Goal: Communication & Community: Ask a question

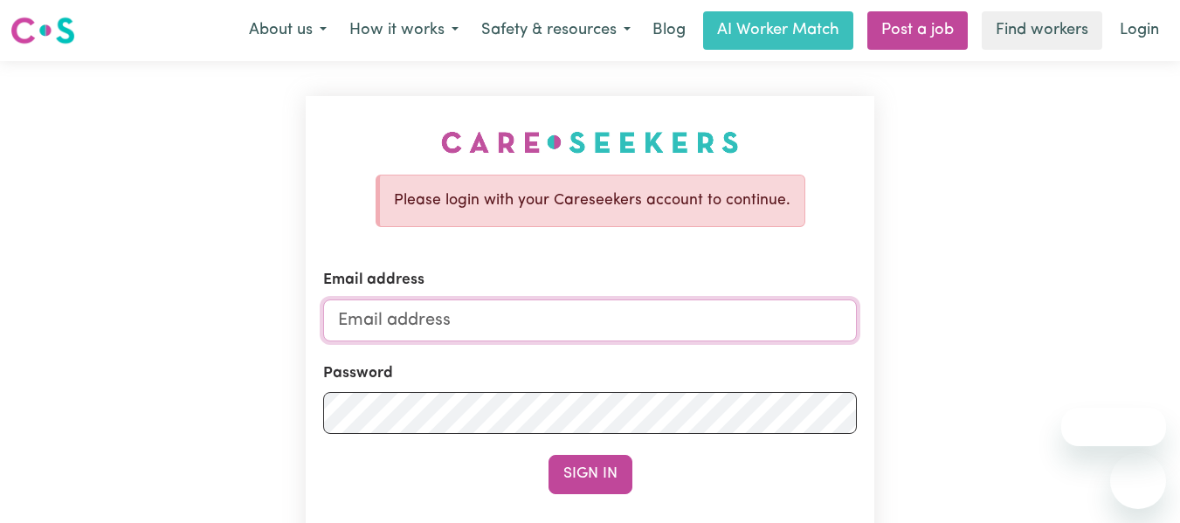
click at [469, 322] on input "Email address" at bounding box center [590, 321] width 535 height 42
type input "[PERSON_NAME][EMAIL_ADDRESS][DOMAIN_NAME]"
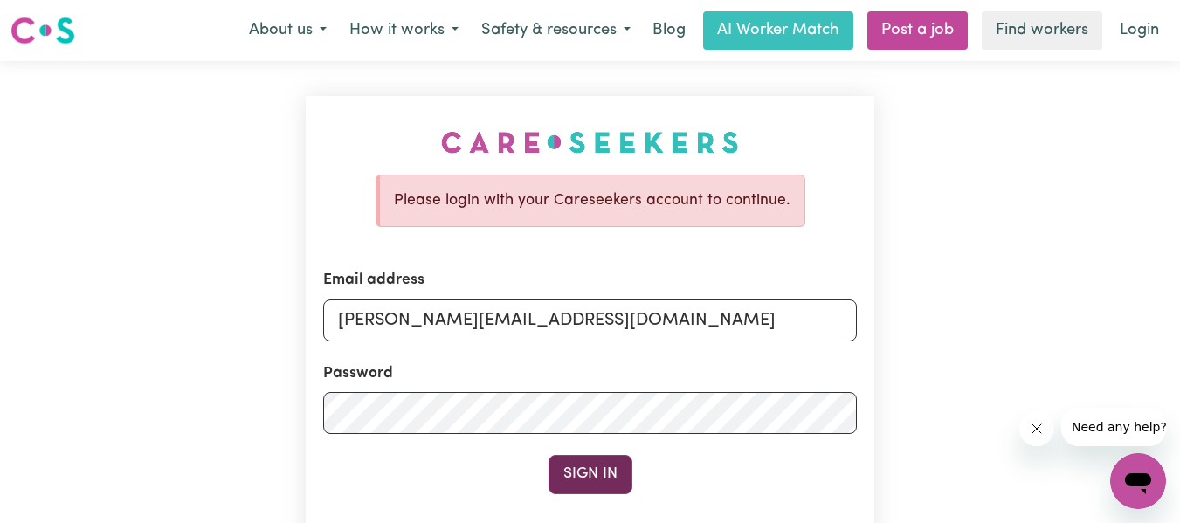
click at [589, 490] on button "Sign In" at bounding box center [591, 474] width 84 height 38
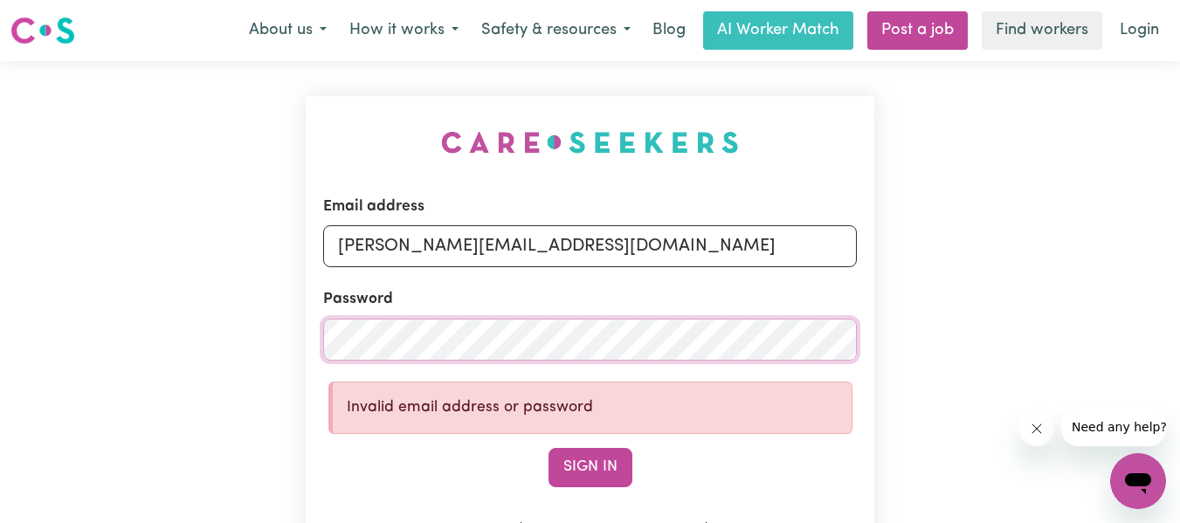
click at [279, 344] on div "Email address [PERSON_NAME][EMAIL_ADDRESS][DOMAIN_NAME] Password Invalid email …" at bounding box center [590, 377] width 1180 height 633
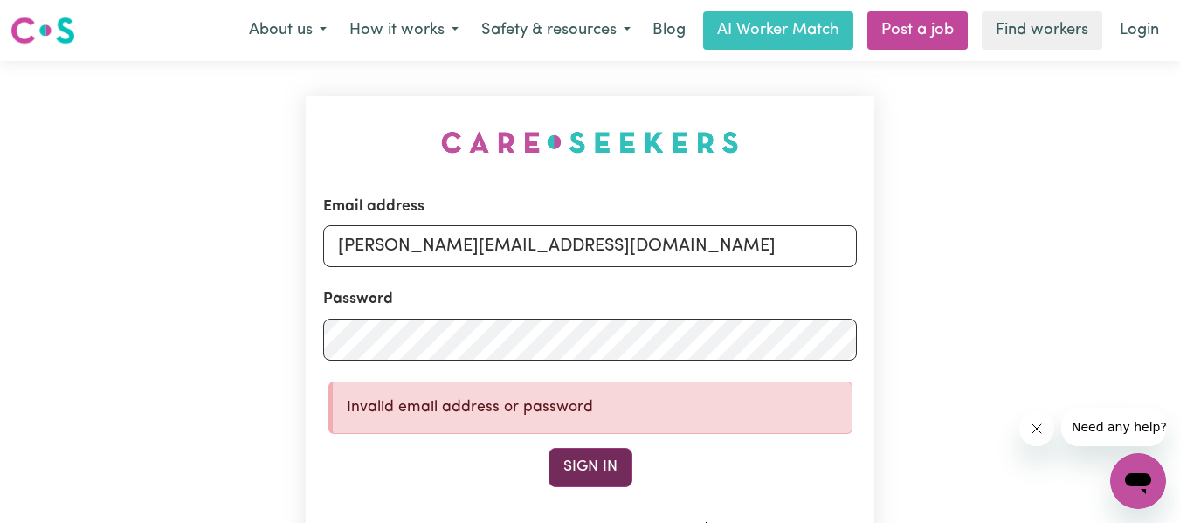
click at [599, 461] on button "Sign In" at bounding box center [591, 467] width 84 height 38
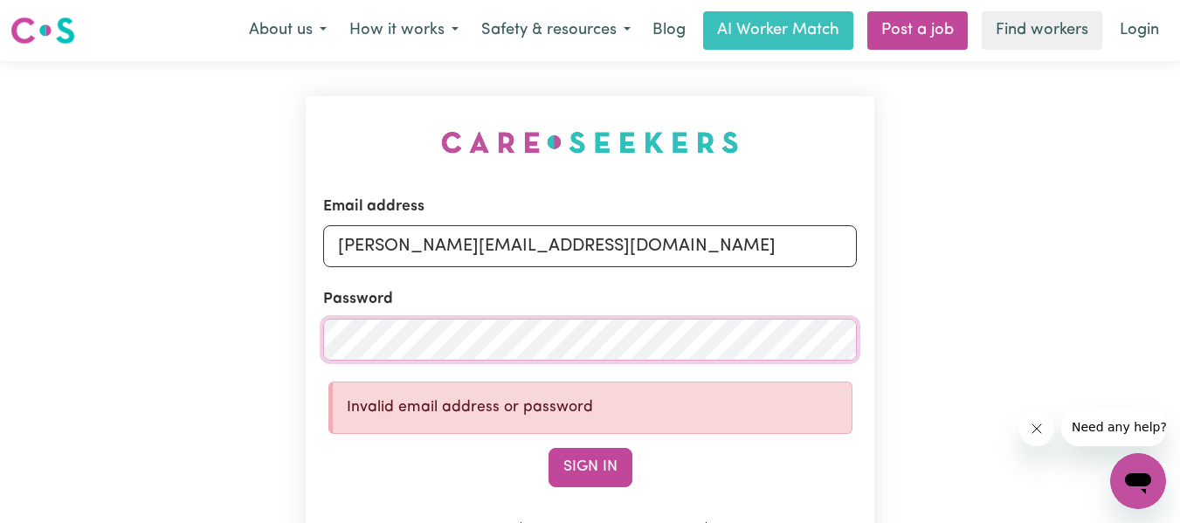
click at [280, 345] on div "Email address [PERSON_NAME][EMAIL_ADDRESS][DOMAIN_NAME] Password Invalid email …" at bounding box center [590, 377] width 1180 height 633
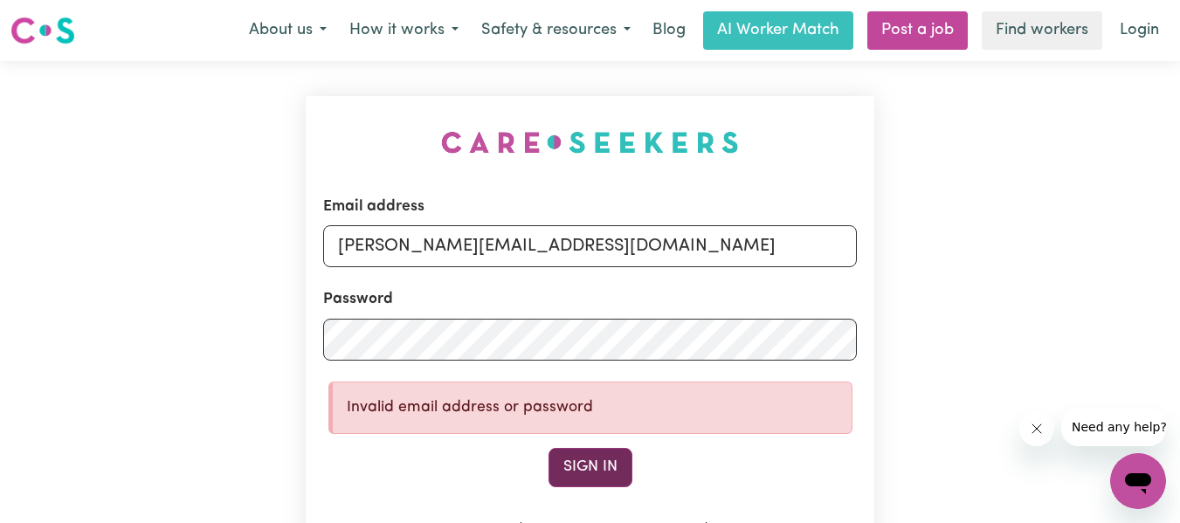
click at [594, 475] on button "Sign In" at bounding box center [591, 467] width 84 height 38
drag, startPoint x: 1139, startPoint y: 30, endPoint x: 1145, endPoint y: 75, distance: 45.7
click at [1139, 31] on link "Login" at bounding box center [1140, 30] width 60 height 38
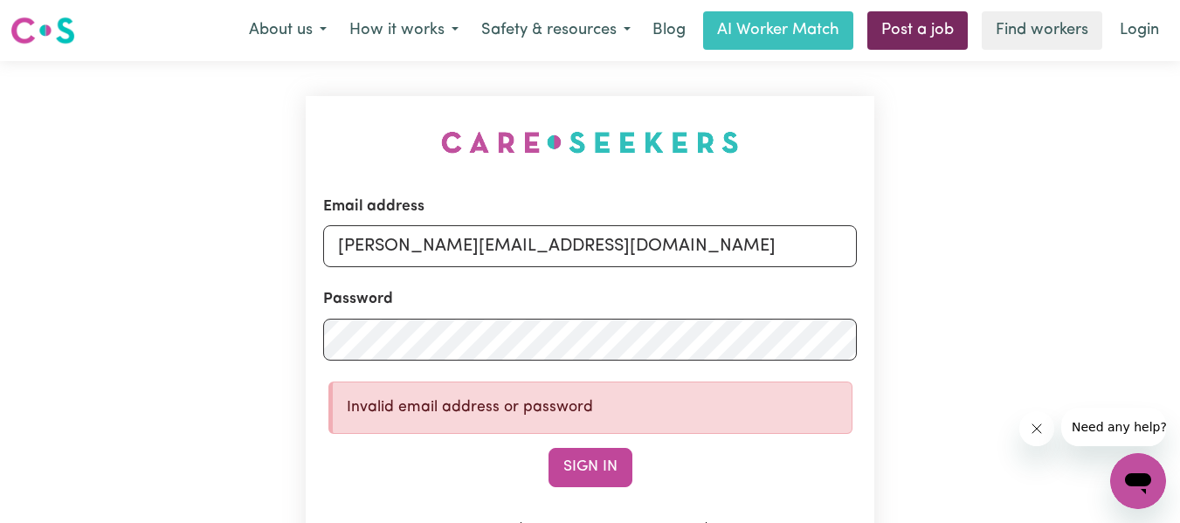
click at [951, 35] on link "Post a job" at bounding box center [918, 30] width 100 height 38
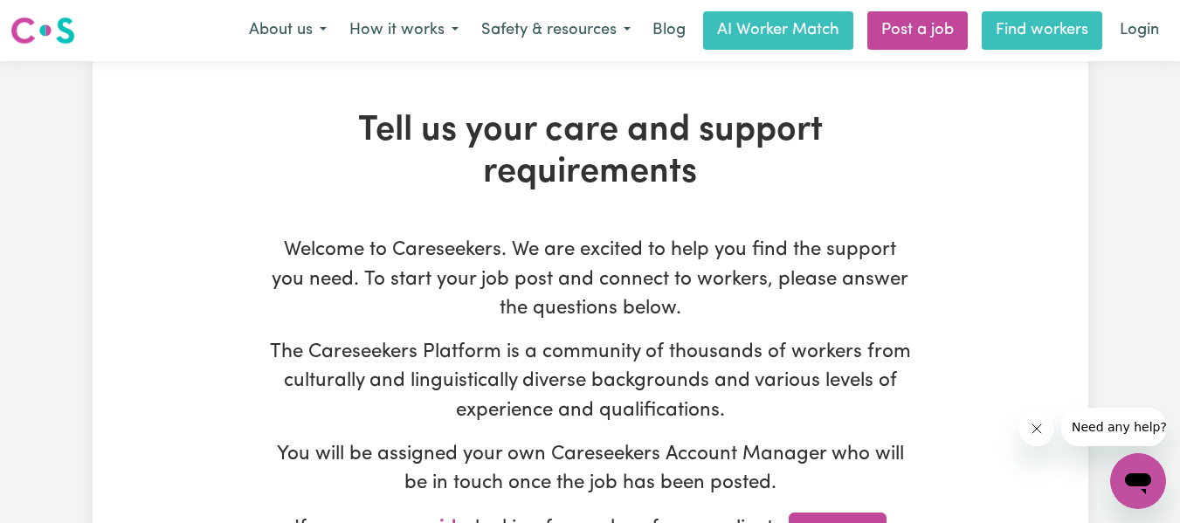
click at [1035, 43] on link "Find workers" at bounding box center [1042, 30] width 121 height 38
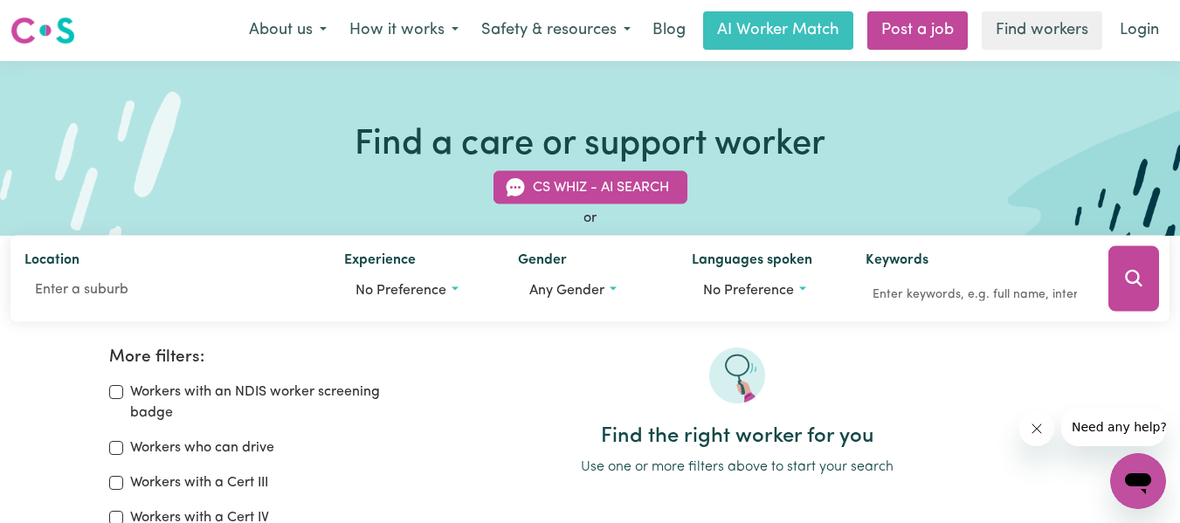
drag, startPoint x: 790, startPoint y: 34, endPoint x: 852, endPoint y: 117, distance: 103.6
click at [792, 33] on link "AI Worker Match" at bounding box center [778, 30] width 150 height 38
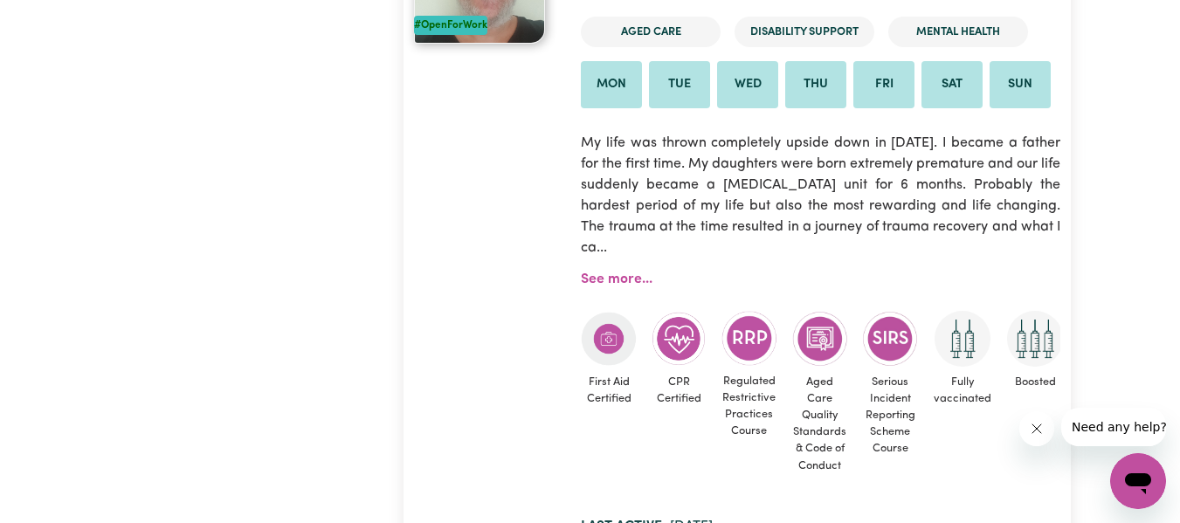
scroll to position [14796, 0]
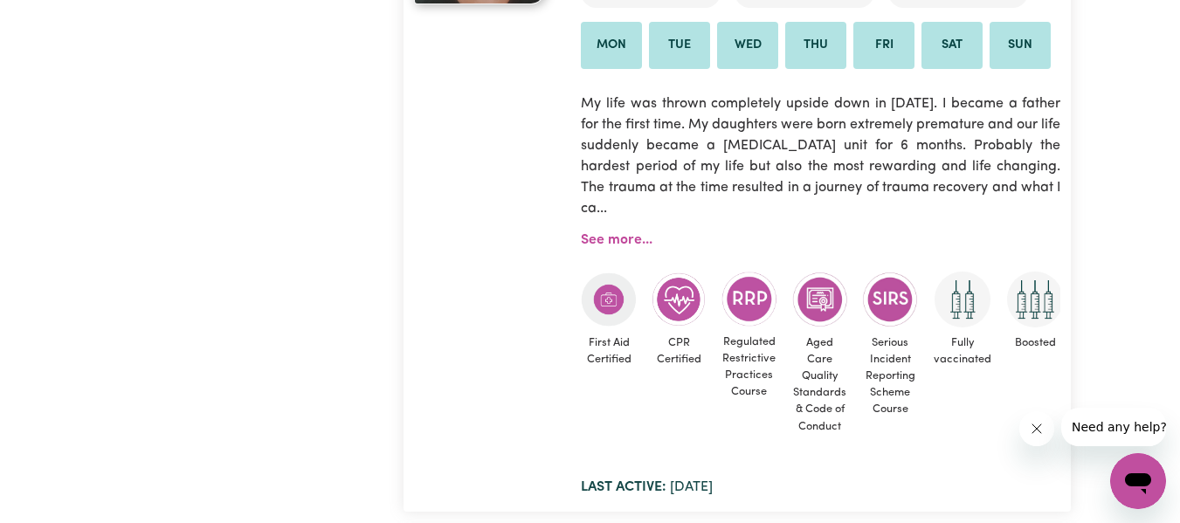
click at [1139, 475] on icon "Open messaging window" at bounding box center [1138, 484] width 26 height 21
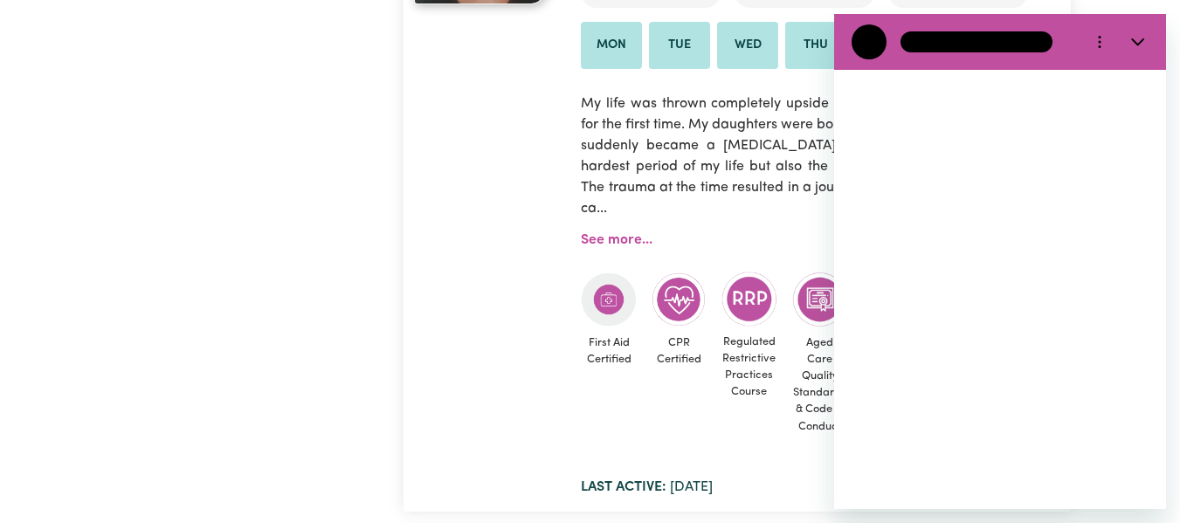
scroll to position [0, 0]
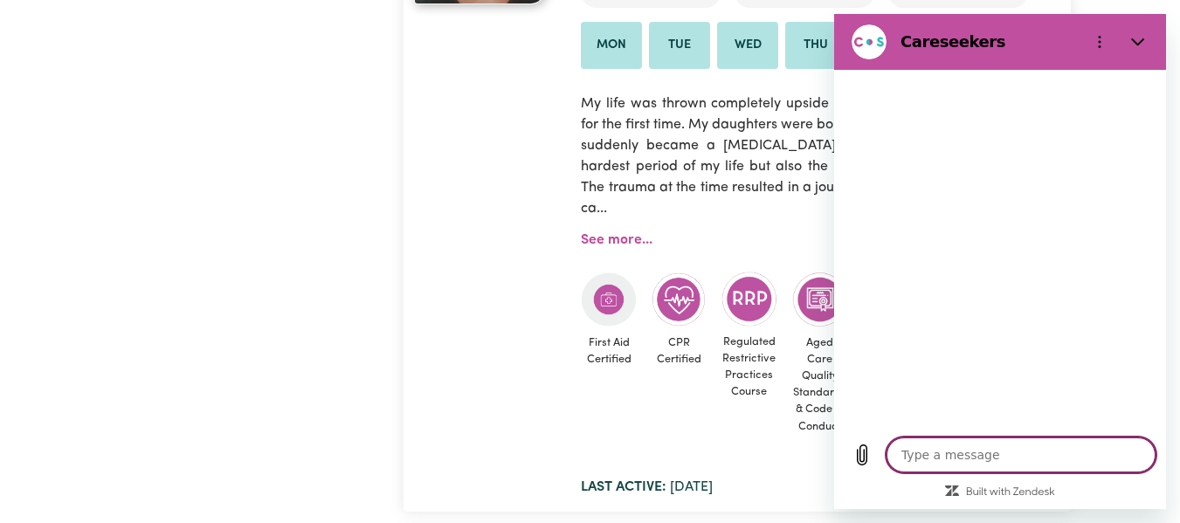
type textarea "x"
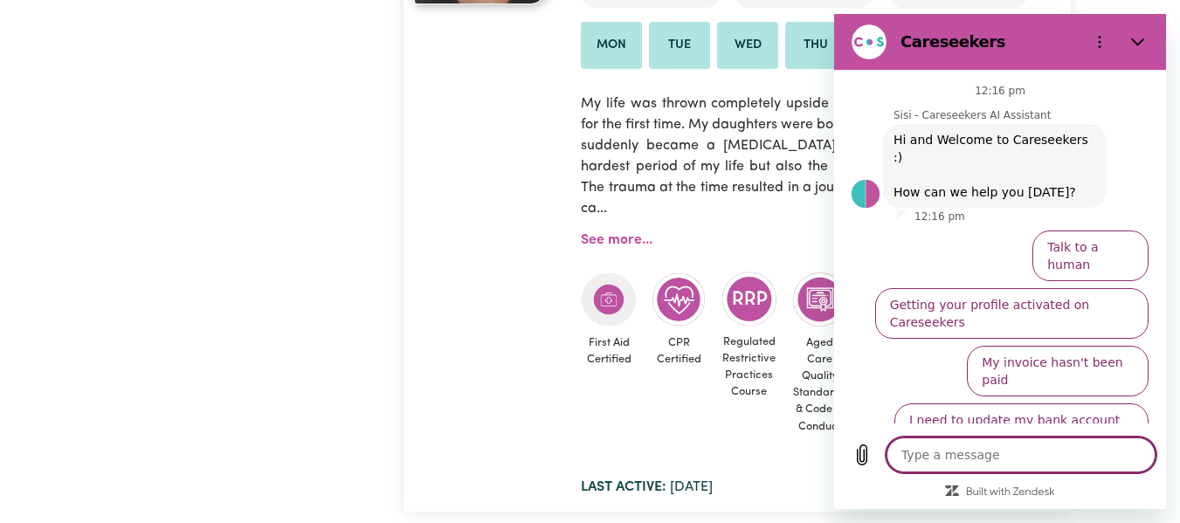
type textarea "H"
type textarea "x"
type textarea "Hi"
type textarea "x"
type textarea "Hi"
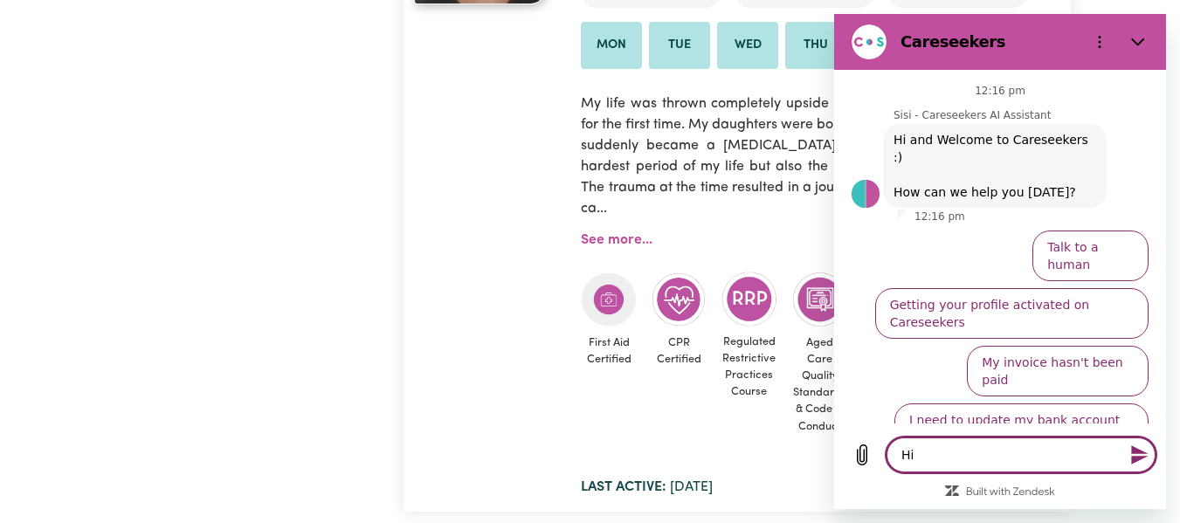
type textarea "x"
type textarea "Hi S"
type textarea "x"
type textarea "Hi [PERSON_NAME]"
type textarea "x"
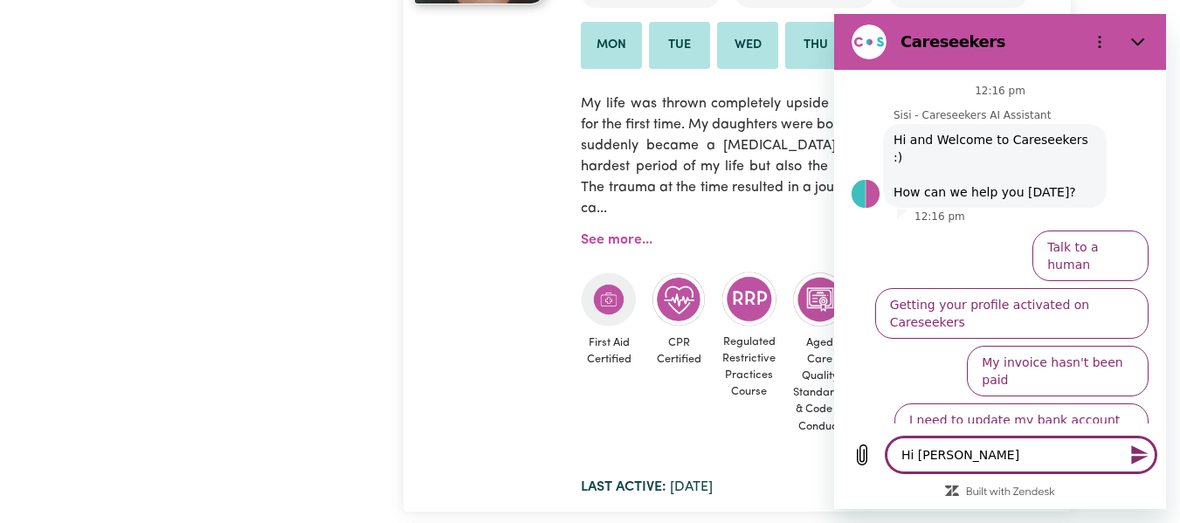
type textarea "Hi Sis"
type textarea "x"
type textarea "Hi [PERSON_NAME]"
type textarea "x"
type textarea "Hi [PERSON_NAME]"
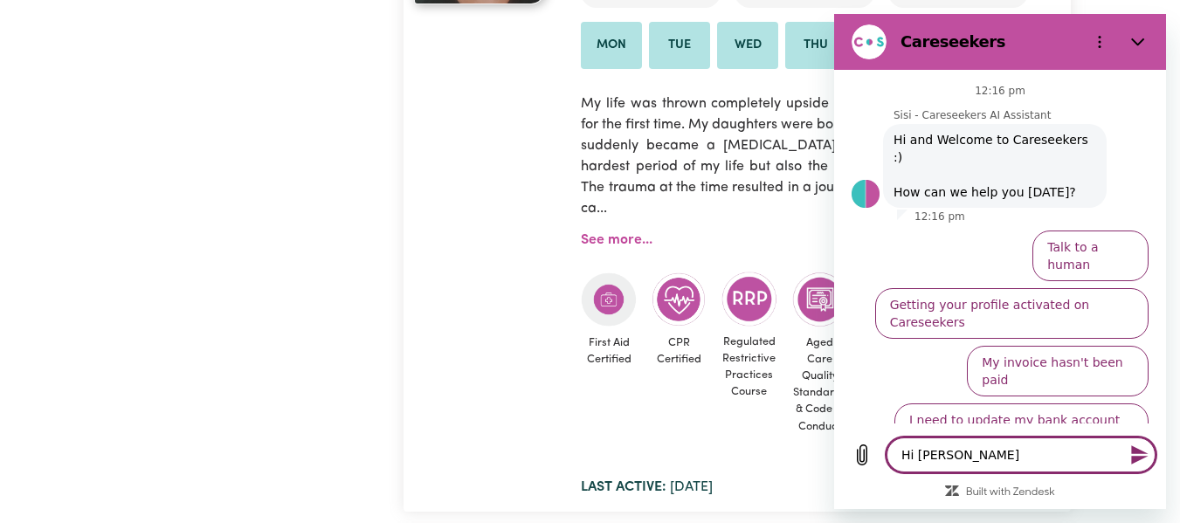
type textarea "x"
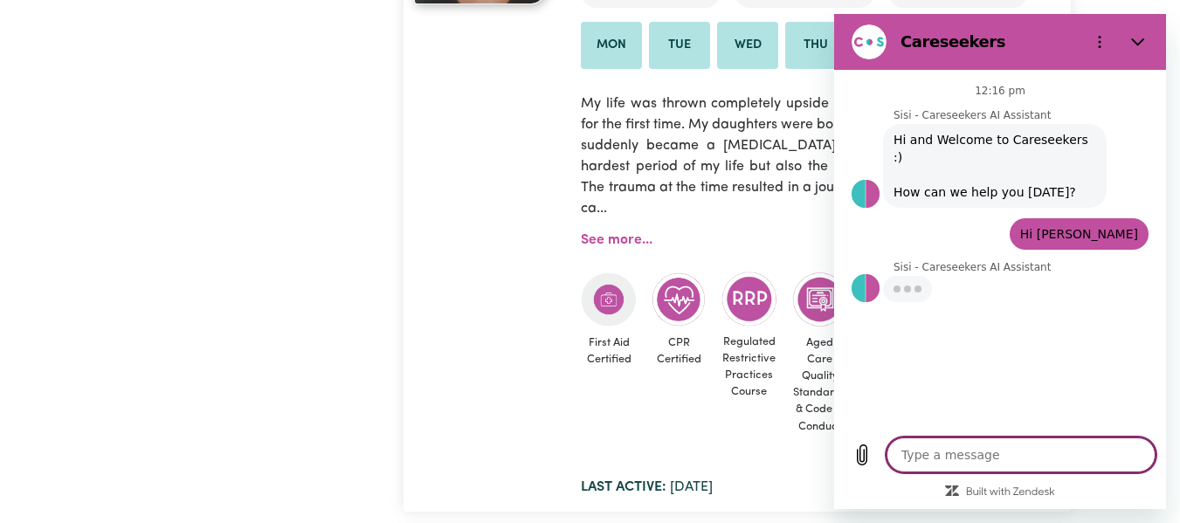
type textarea "x"
type textarea "H"
type textarea "x"
type textarea "Ho"
type textarea "x"
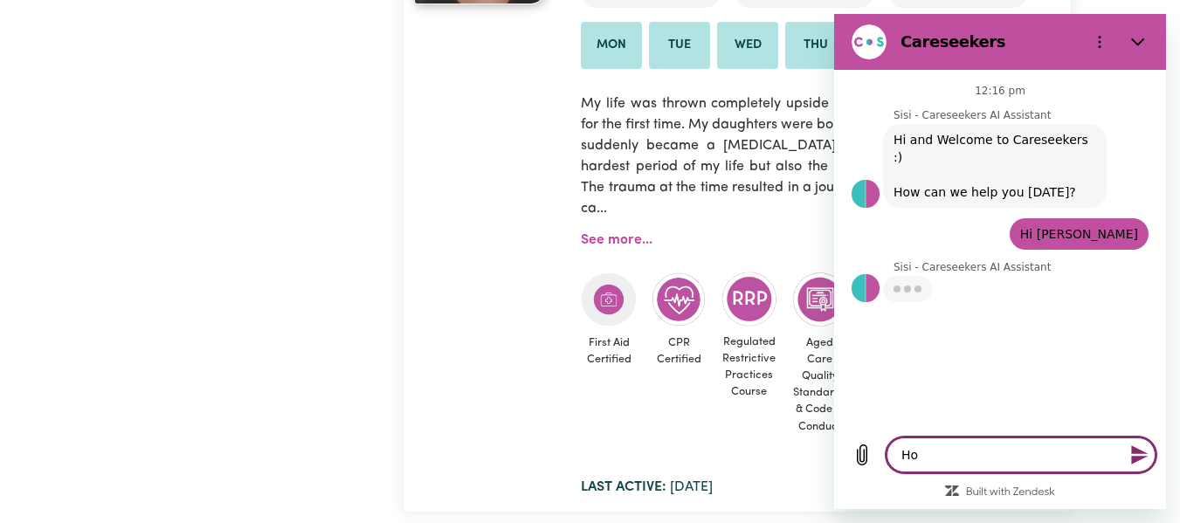
type textarea "Hos"
type textarea "x"
type textarea "Hos"
type textarea "x"
type textarea "Hos"
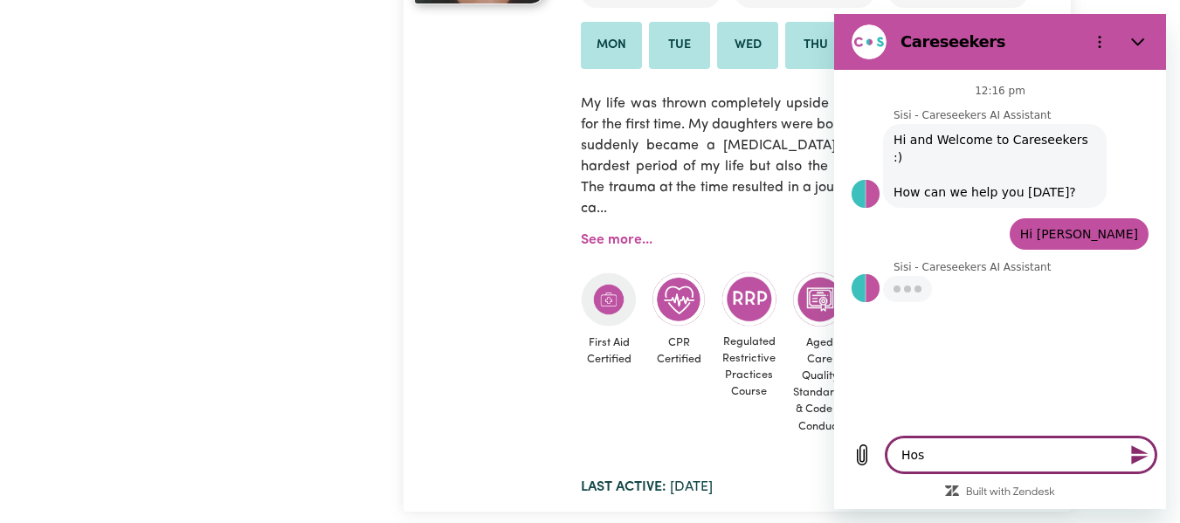
type textarea "x"
type textarea "Ho"
type textarea "x"
type textarea "How"
type textarea "x"
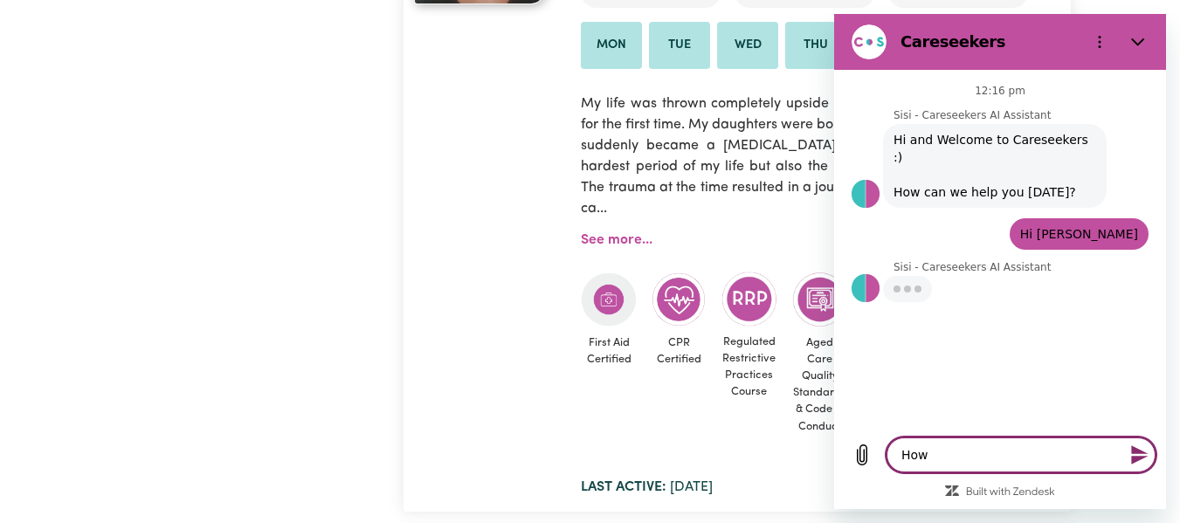
type textarea "How"
type textarea "x"
type textarea "How a"
type textarea "x"
type textarea "How ar"
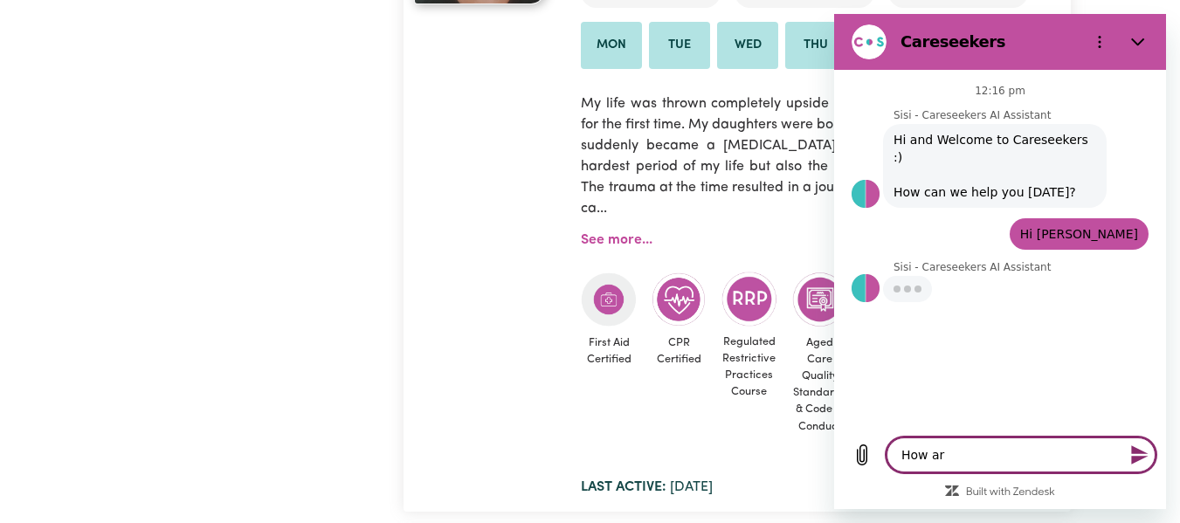
type textarea "x"
type textarea "How are"
type textarea "x"
type textarea "How are"
type textarea "x"
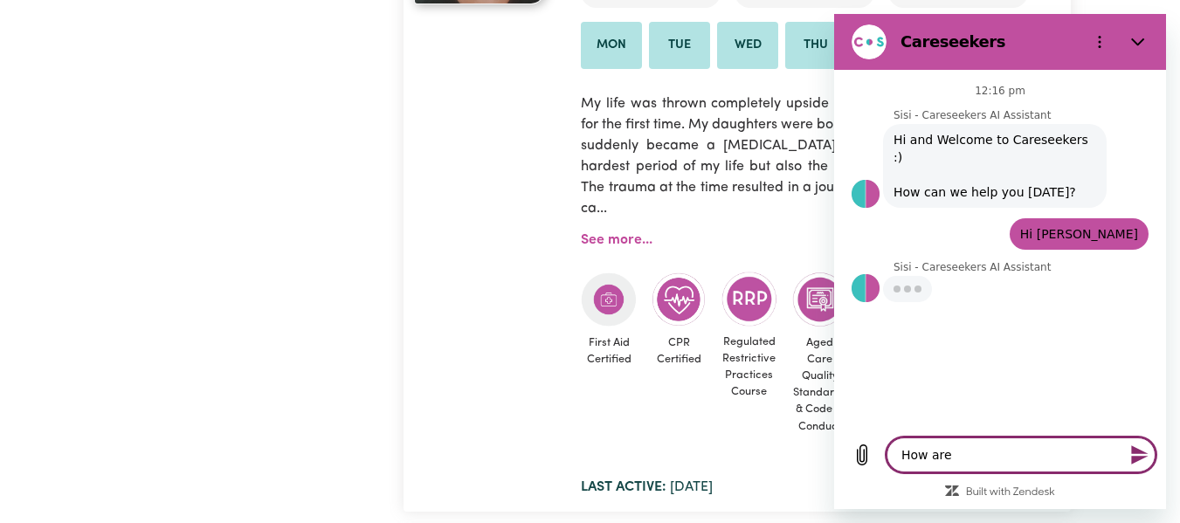
type textarea "How are y"
type textarea "x"
type textarea "How are yo"
type textarea "x"
type textarea "How are you"
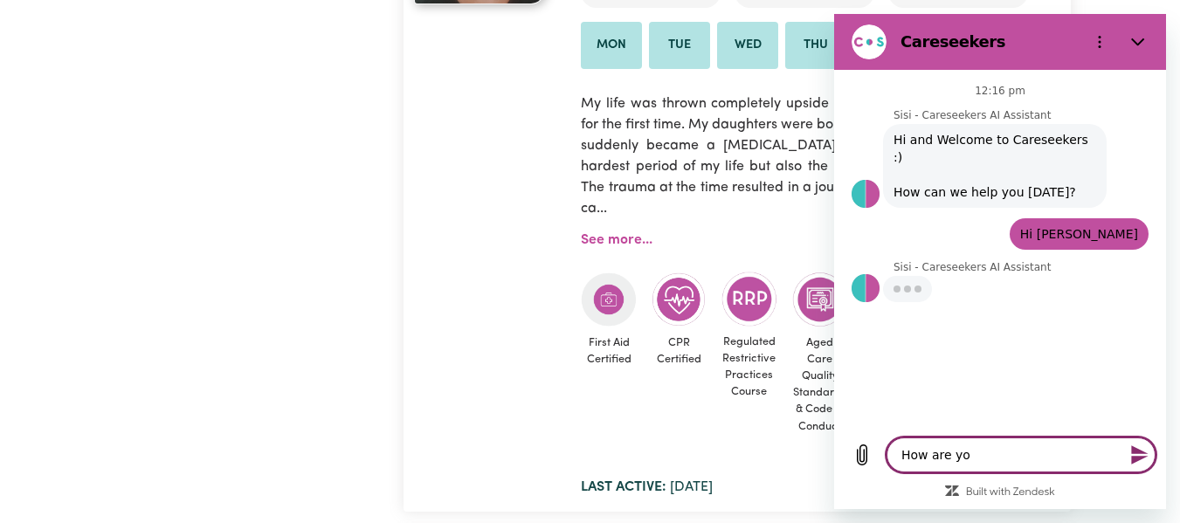
type textarea "x"
type textarea "How are you"
type textarea "x"
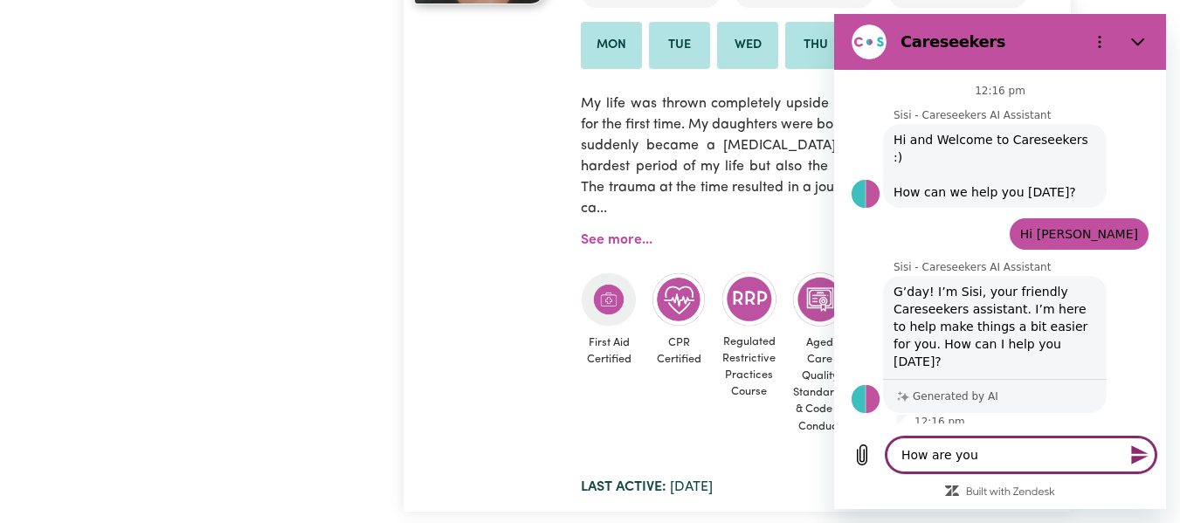
type textarea "How are you ?"
type textarea "x"
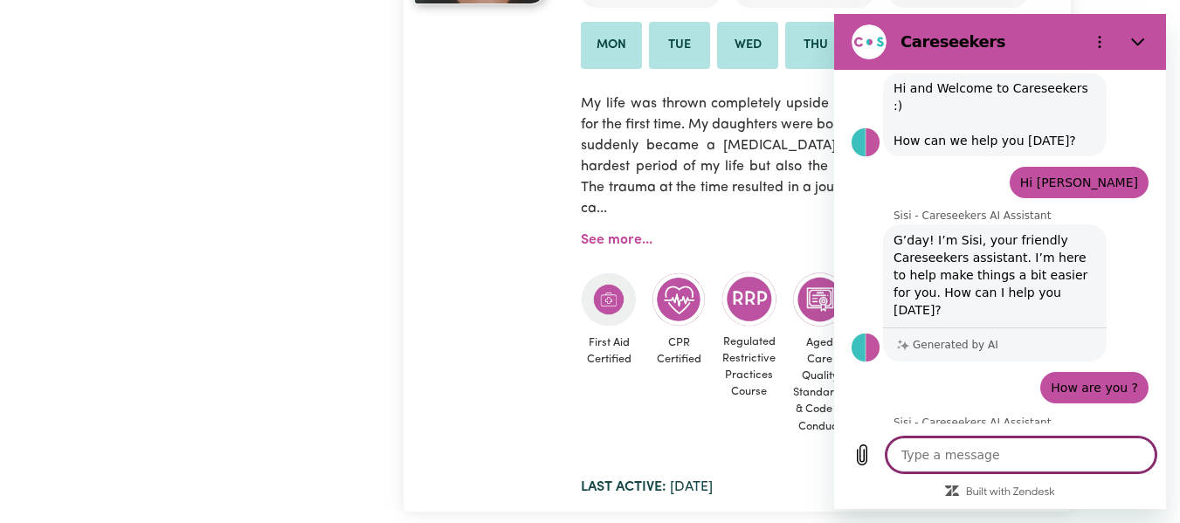
scroll to position [50, 0]
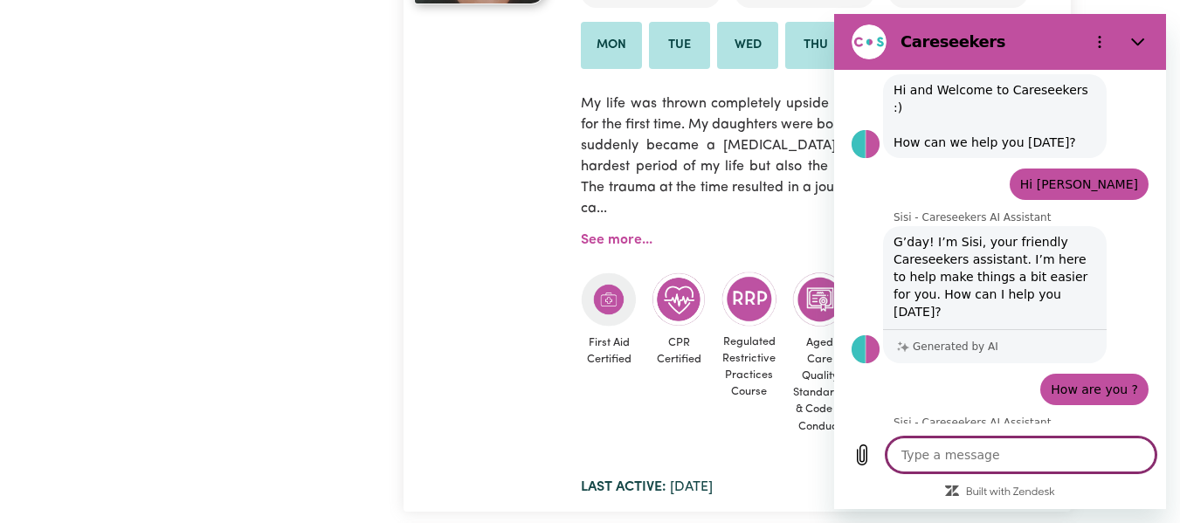
type textarea "x"
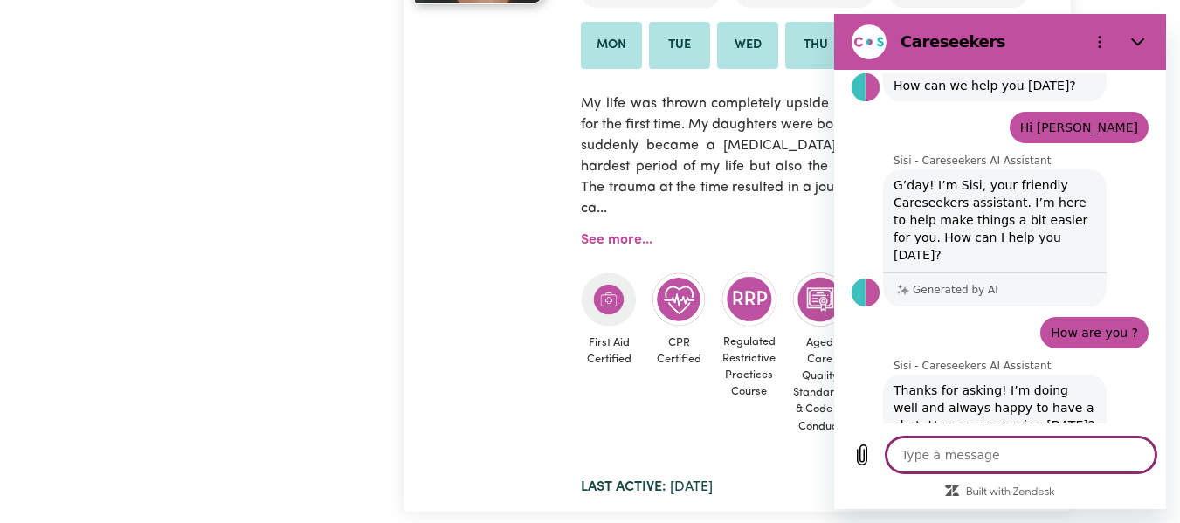
scroll to position [145, 0]
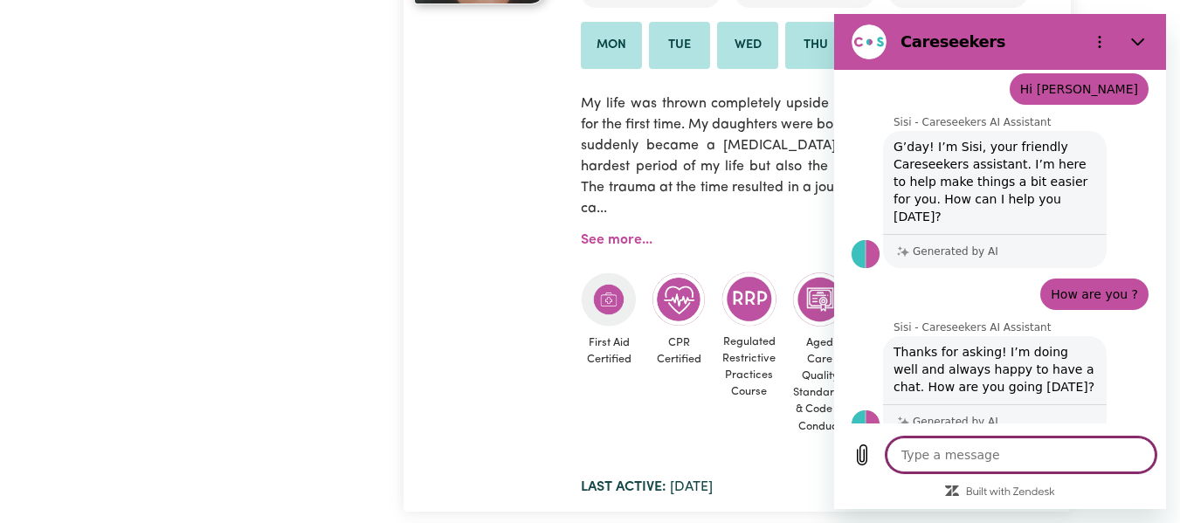
type textarea "I"
type textarea "x"
type textarea "Im"
type textarea "x"
type textarea "Im"
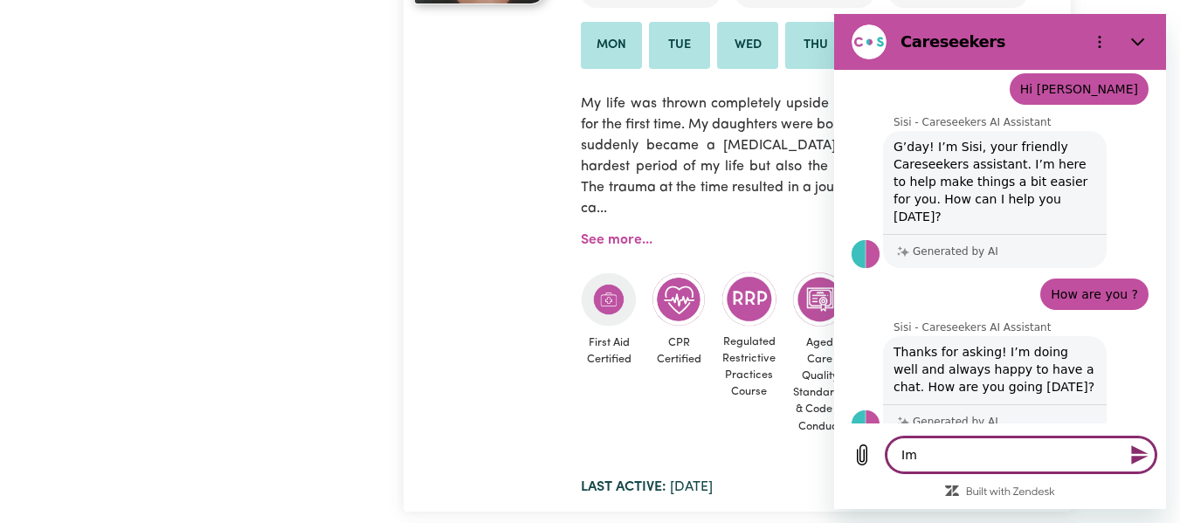
type textarea "x"
type textarea "Im"
type textarea "x"
type textarea "I"
type textarea "x"
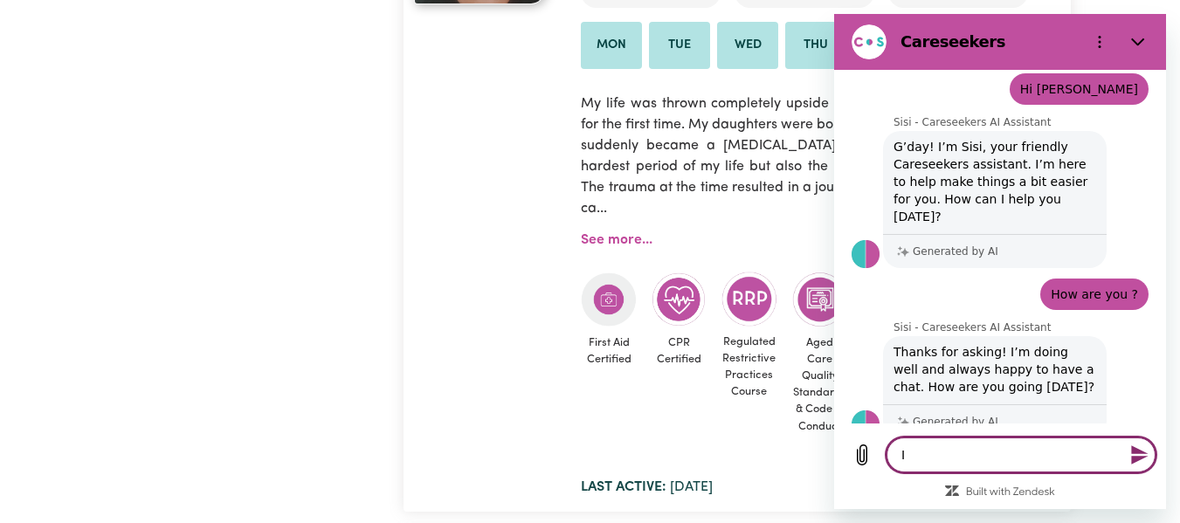
type textarea "I'"
type textarea "x"
type textarea "I'm"
type textarea "x"
type textarea "I'm"
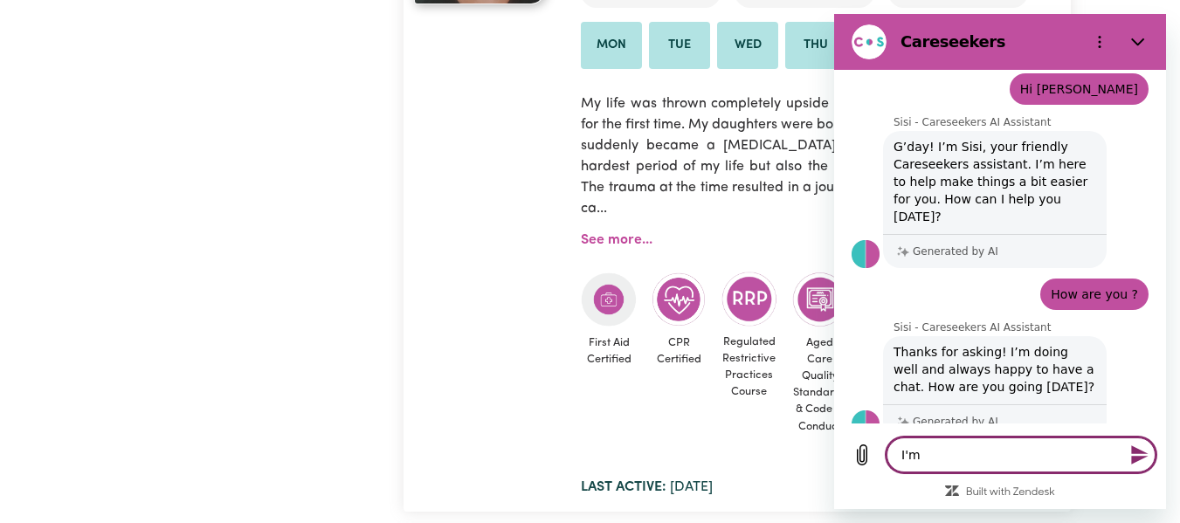
type textarea "x"
type textarea "I'm w"
type textarea "x"
type textarea "I'm we"
type textarea "x"
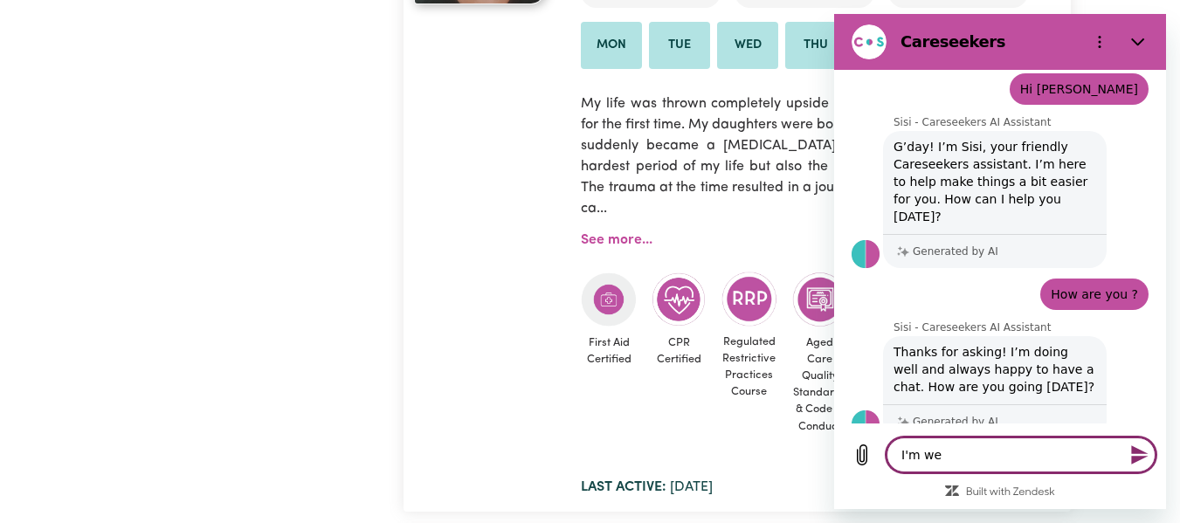
type textarea "I'm wel"
type textarea "x"
type textarea "I'm well"
type textarea "x"
type textarea "I'm well,"
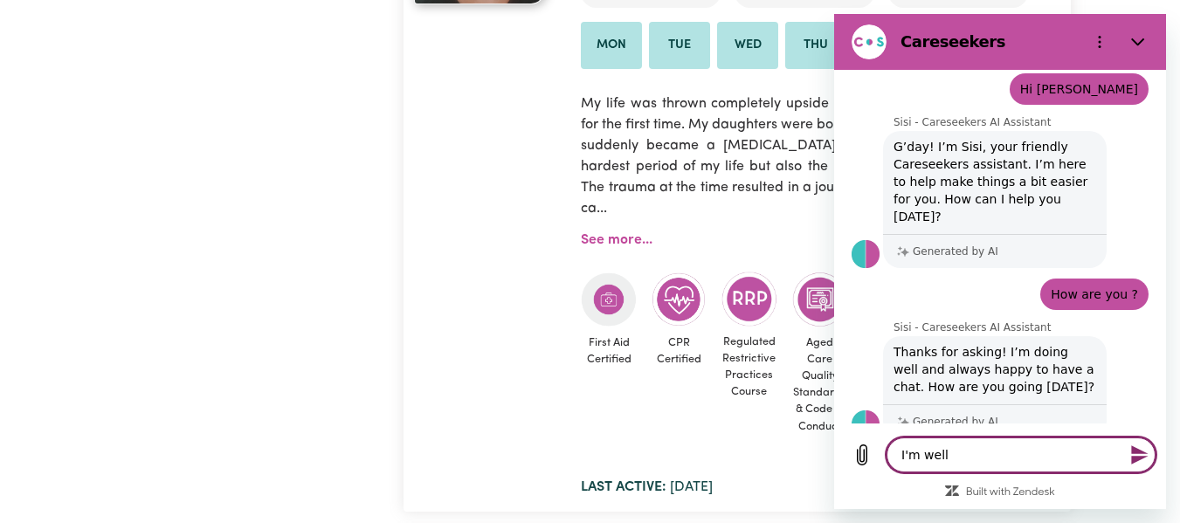
type textarea "x"
type textarea "I'm well,"
type textarea "x"
type textarea "I'm well, t"
type textarea "x"
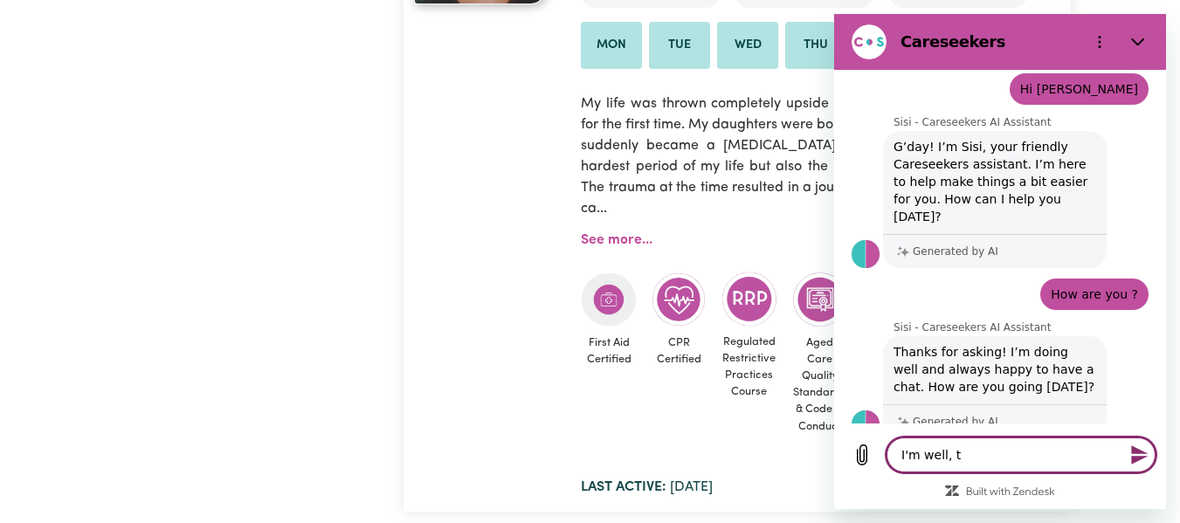
type textarea "I'm well, th"
type textarea "x"
type textarea "I'm well, t"
type textarea "x"
type textarea "I'm well, tk"
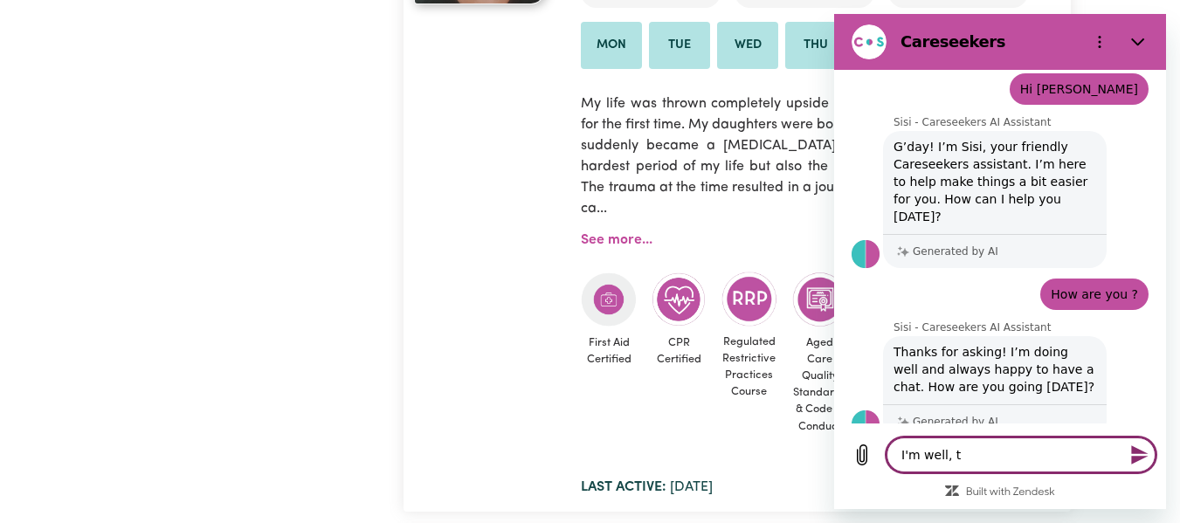
type textarea "x"
type textarea "I'm well, tks"
type textarea "x"
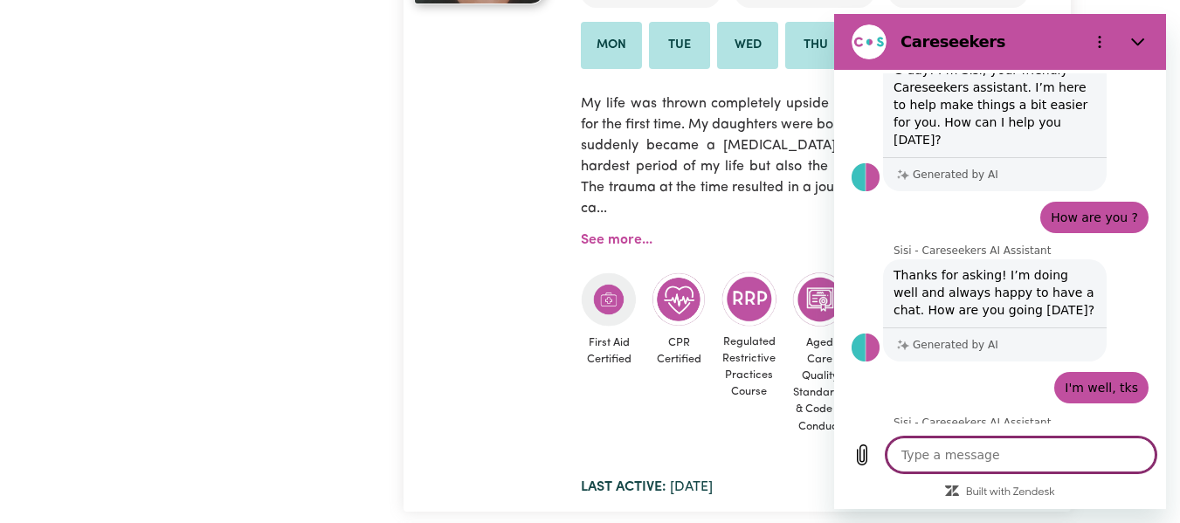
scroll to position [220, 0]
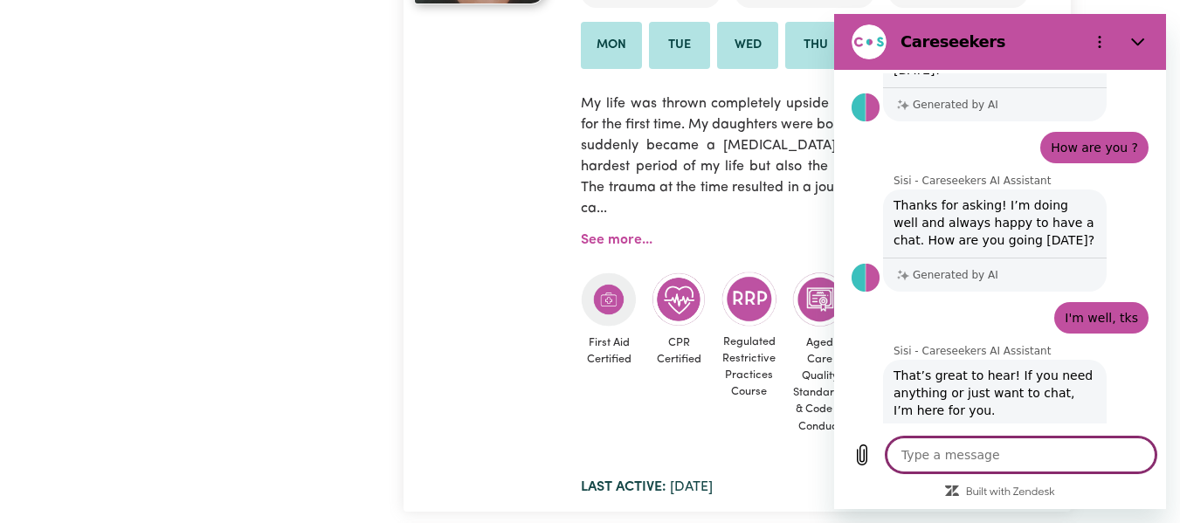
type textarea "x"
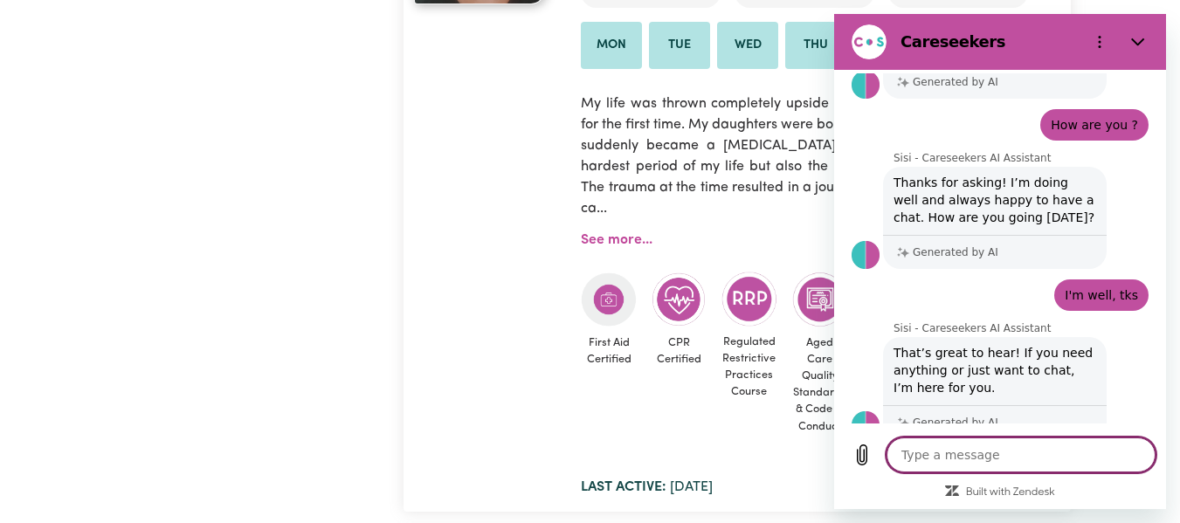
scroll to position [315, 0]
type textarea "I"
type textarea "x"
type textarea "I"
type textarea "x"
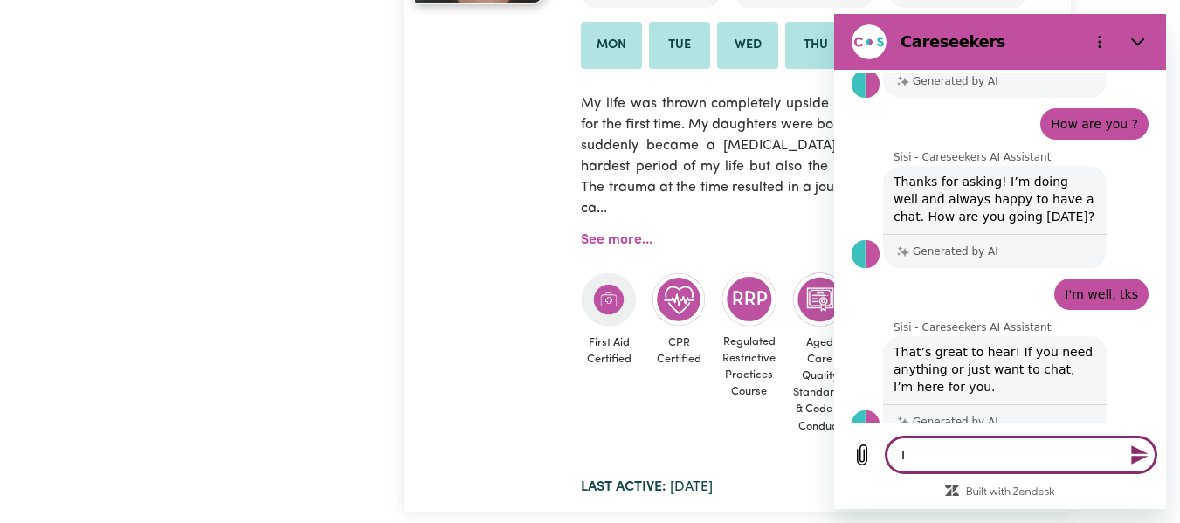
type textarea "I s"
type textarea "x"
type textarea "I st"
type textarea "x"
type textarea "I str"
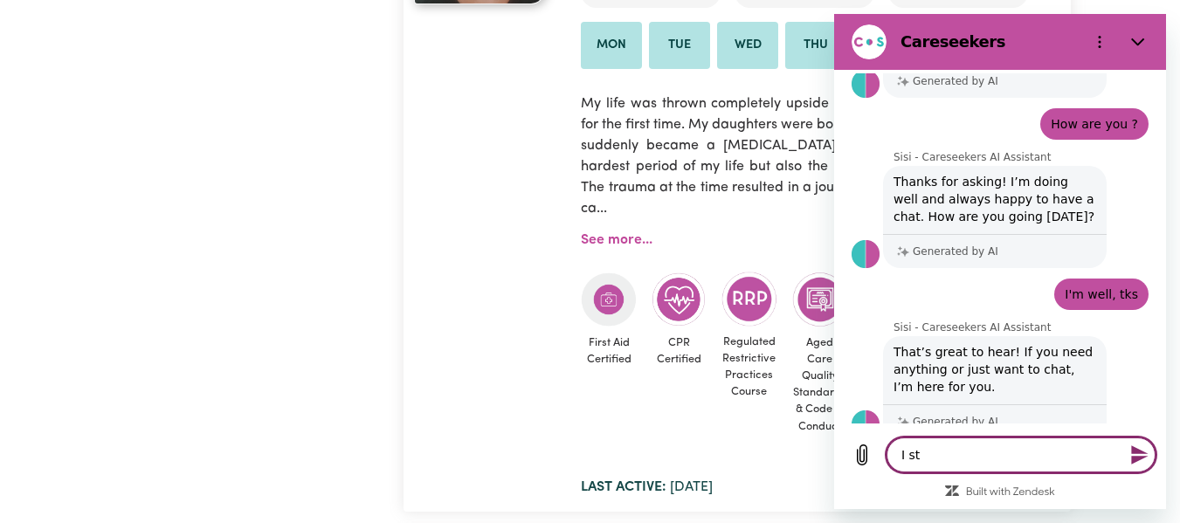
type textarea "x"
type textarea "I stra"
type textarea "x"
type textarea "I str"
type textarea "x"
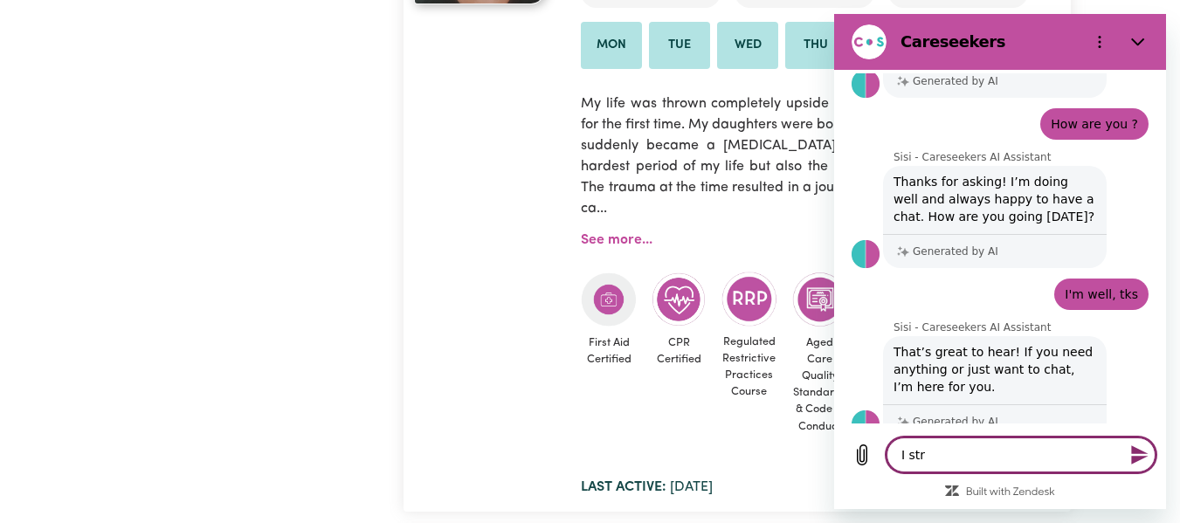
type textarea "I st"
type textarea "x"
type textarea "I st"
type textarea "x"
type textarea "I stt"
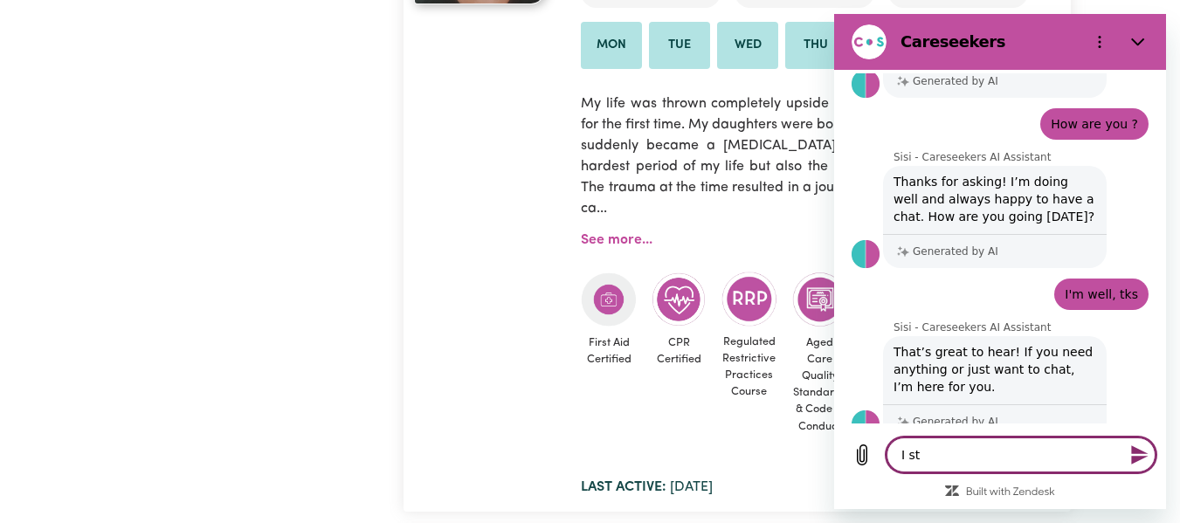
type textarea "x"
type textarea "I sttt"
type textarea "x"
type textarea "I sttte"
type textarea "x"
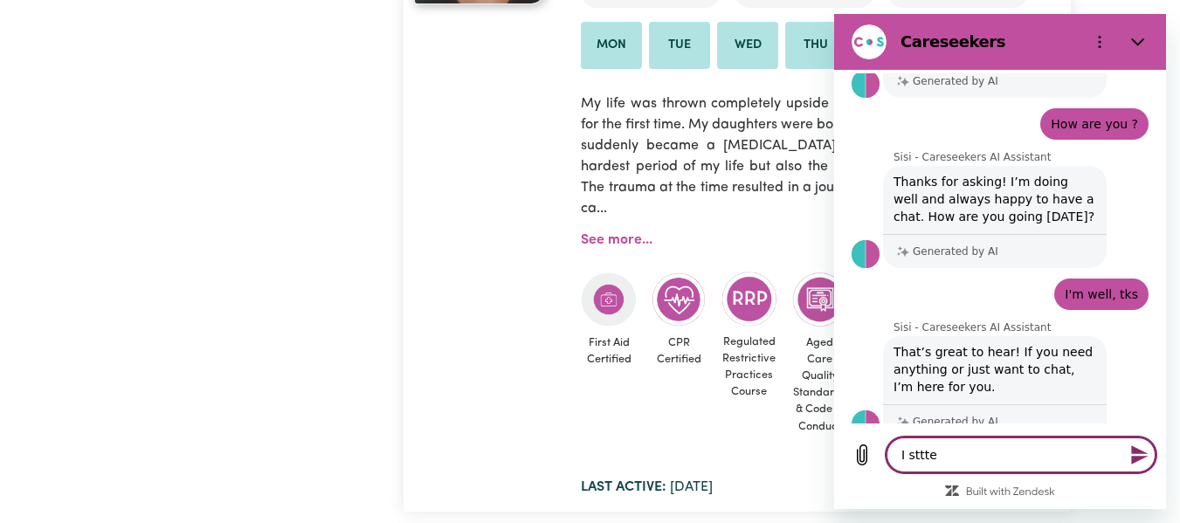
type textarea "I sttt"
type textarea "x"
type textarea "I stt"
type textarea "x"
type textarea "I st"
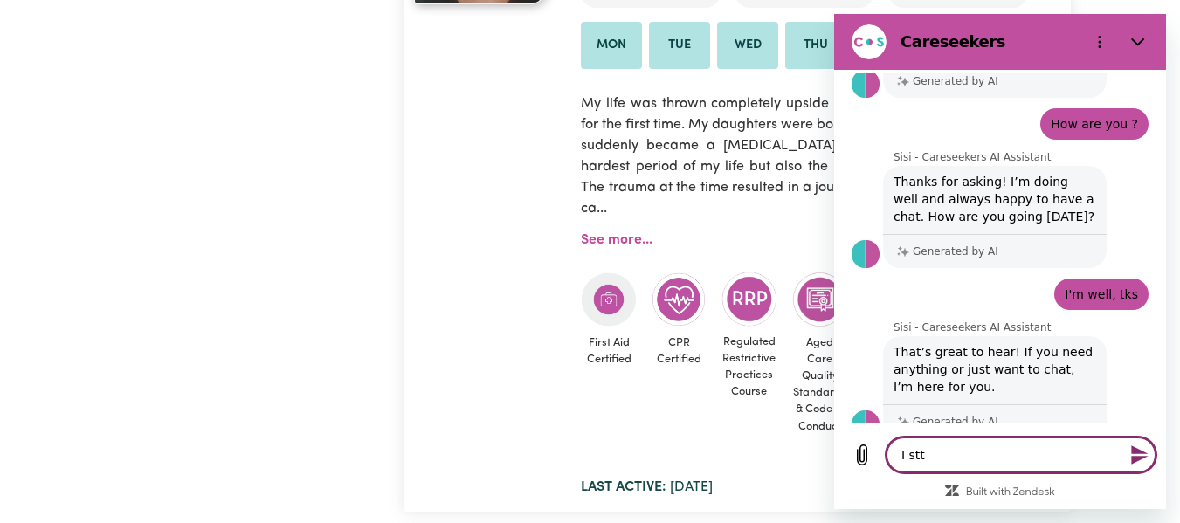
type textarea "x"
type textarea "I s"
type textarea "x"
type textarea "I sa"
type textarea "x"
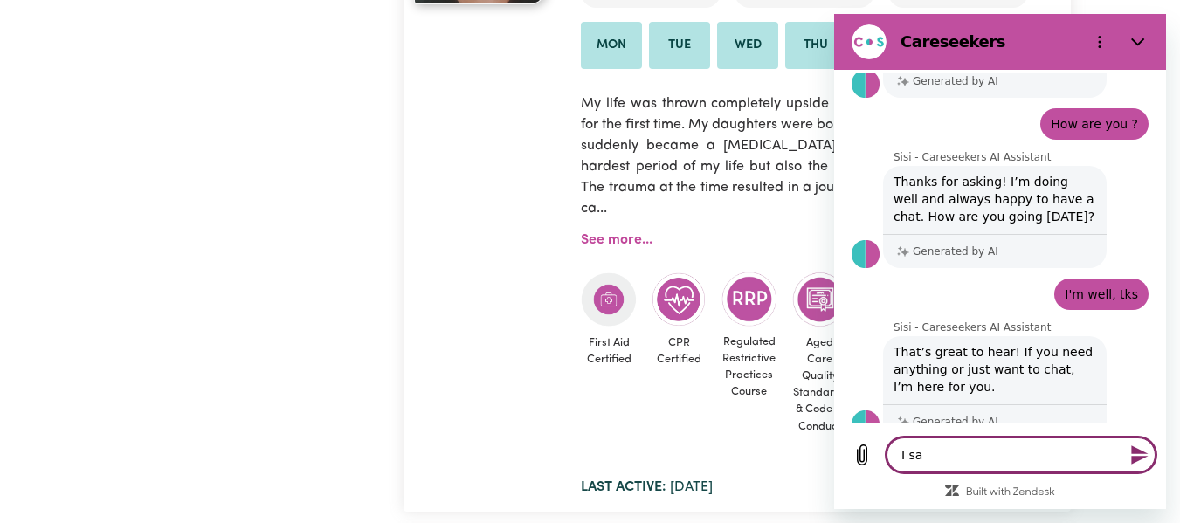
type textarea "I sat"
type textarea "x"
type textarea "I sa"
type textarea "x"
type textarea "I s"
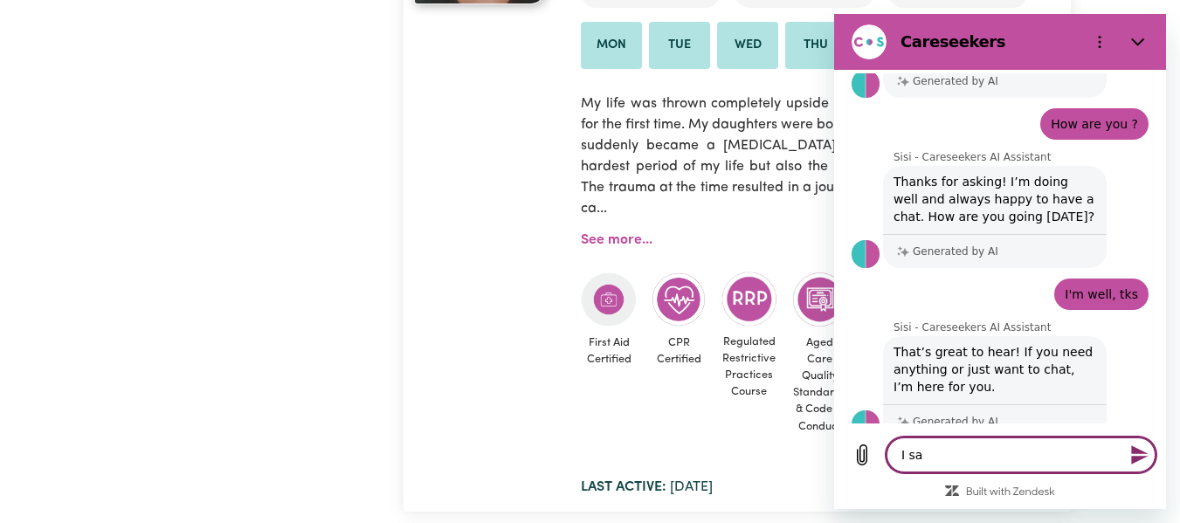
type textarea "x"
type textarea "I st"
type textarea "x"
type textarea "I sta"
type textarea "x"
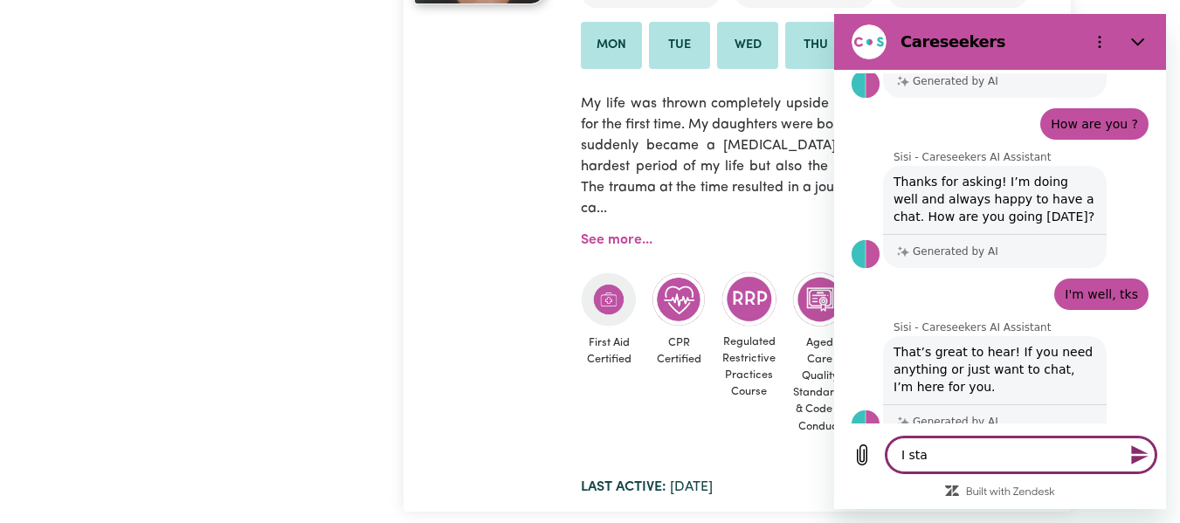
type textarea "I star"
type textarea "x"
type textarea "I stare"
type textarea "x"
type textarea "I stared"
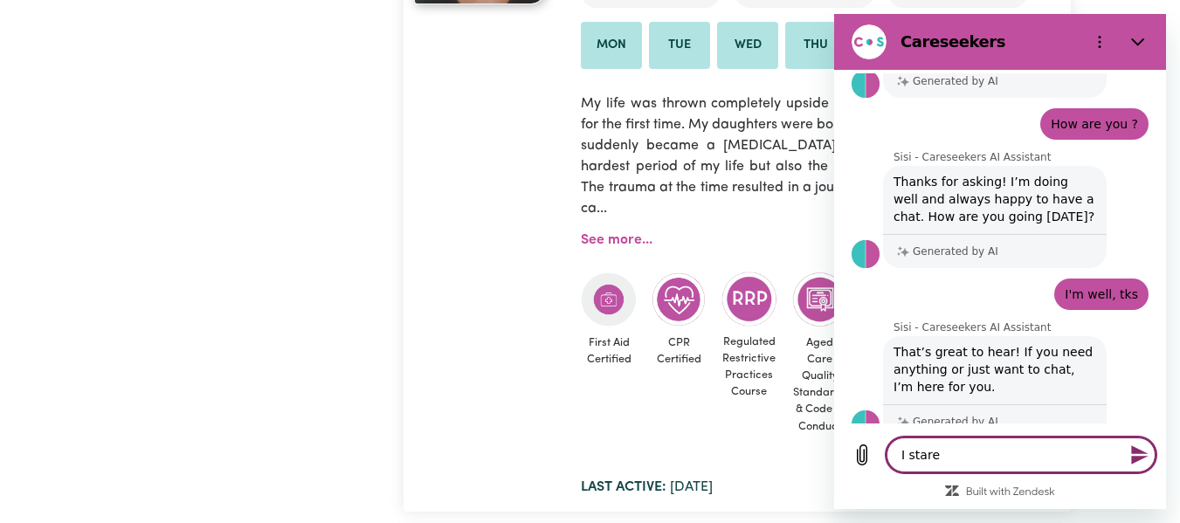
type textarea "x"
type textarea "I stared"
type textarea "x"
type textarea "I stared"
type textarea "x"
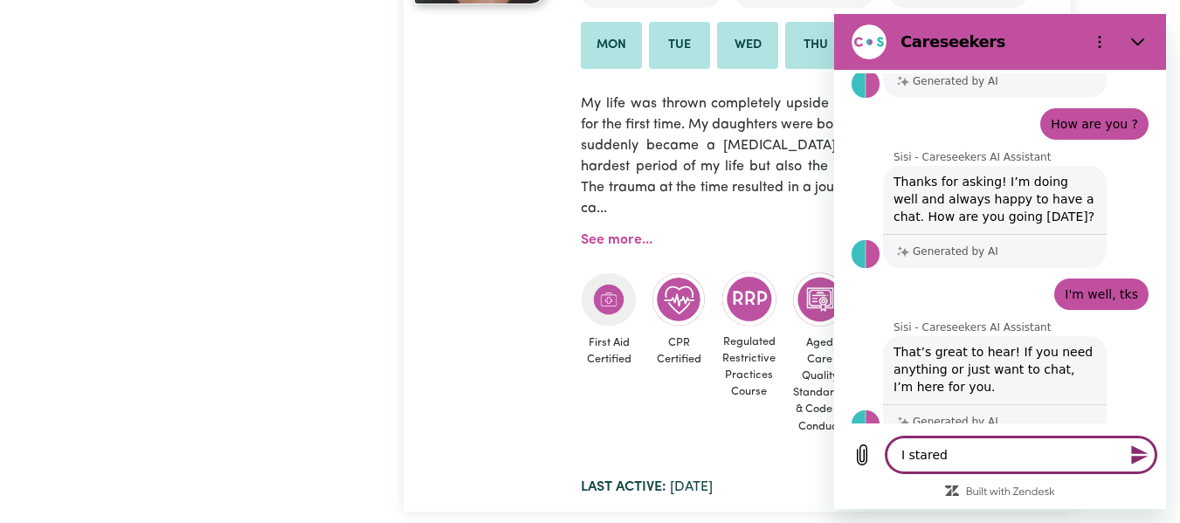
type textarea "I stare"
type textarea "x"
type textarea "I star"
type textarea "x"
type textarea "I start"
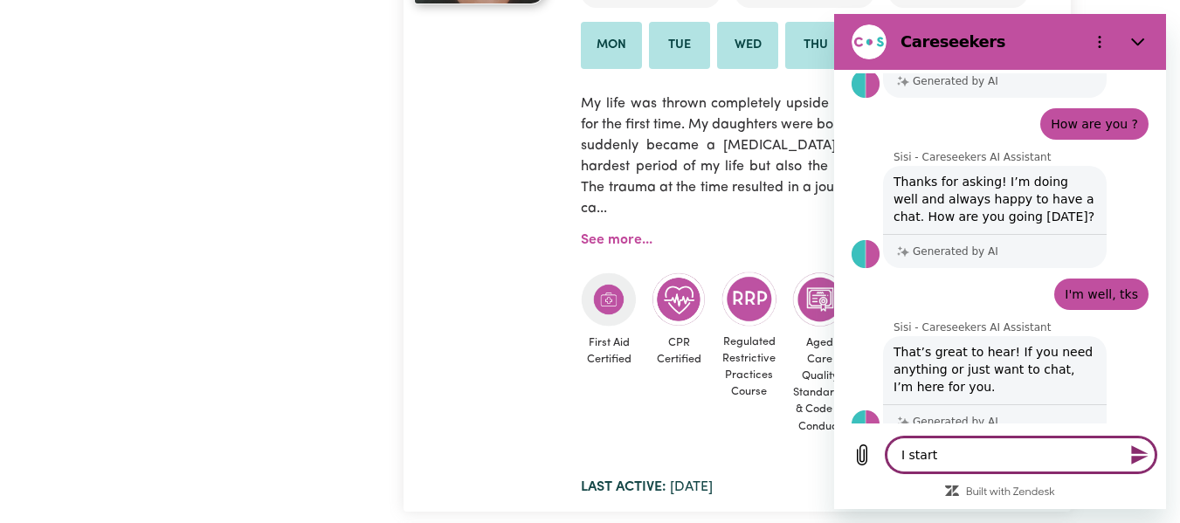
type textarea "x"
type textarea "I starte"
type textarea "x"
type textarea "I started"
type textarea "x"
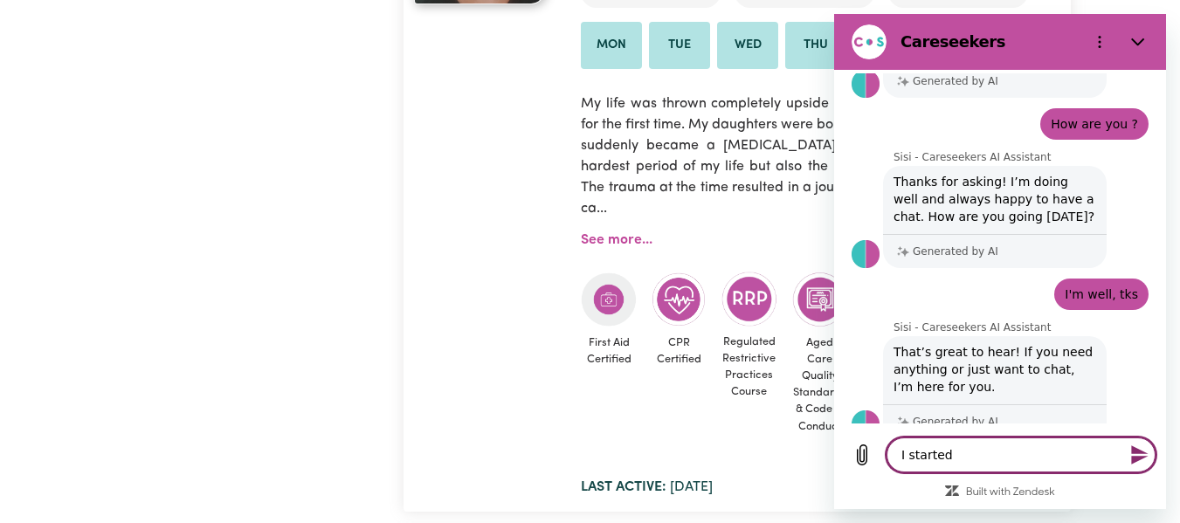
type textarea "I started"
type textarea "x"
type textarea "I started d"
type textarea "x"
type textarea "I started do"
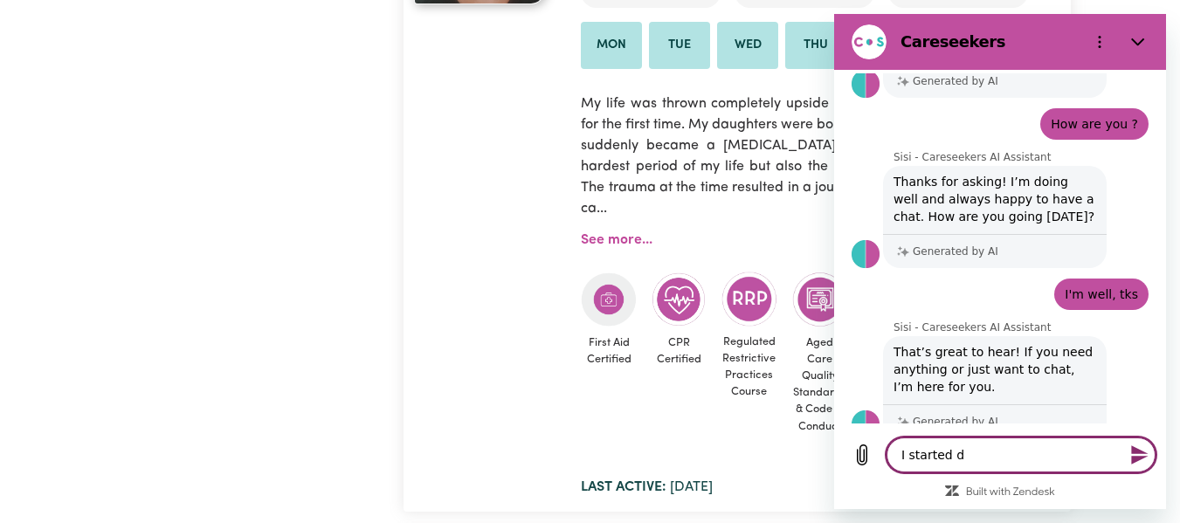
type textarea "x"
type textarea "I started doi"
type textarea "x"
type textarea "I started doin"
type textarea "x"
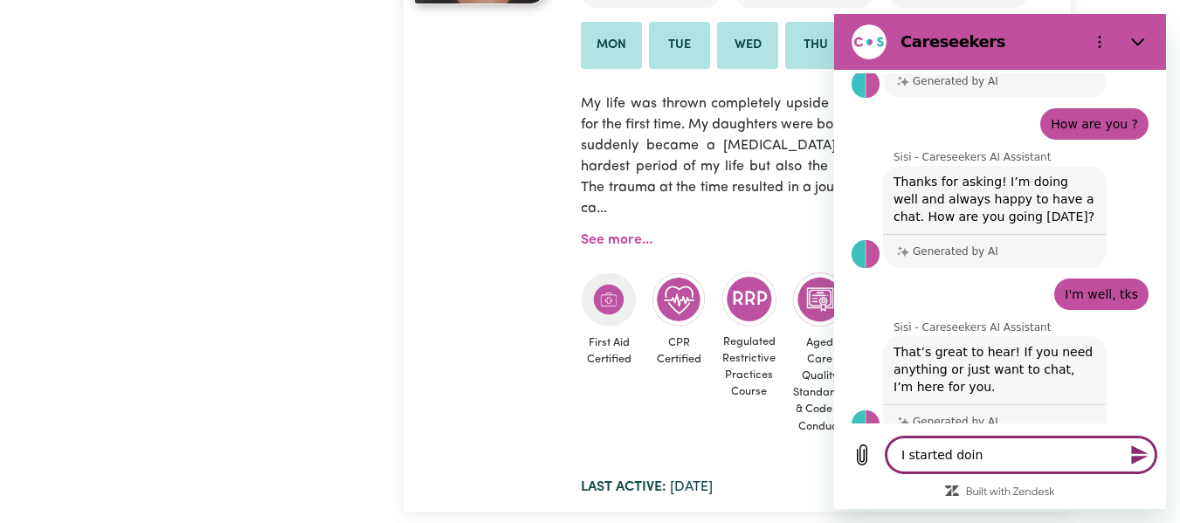
type textarea "I started doing"
type textarea "x"
type textarea "I started doing"
type textarea "x"
type textarea "I started doing m"
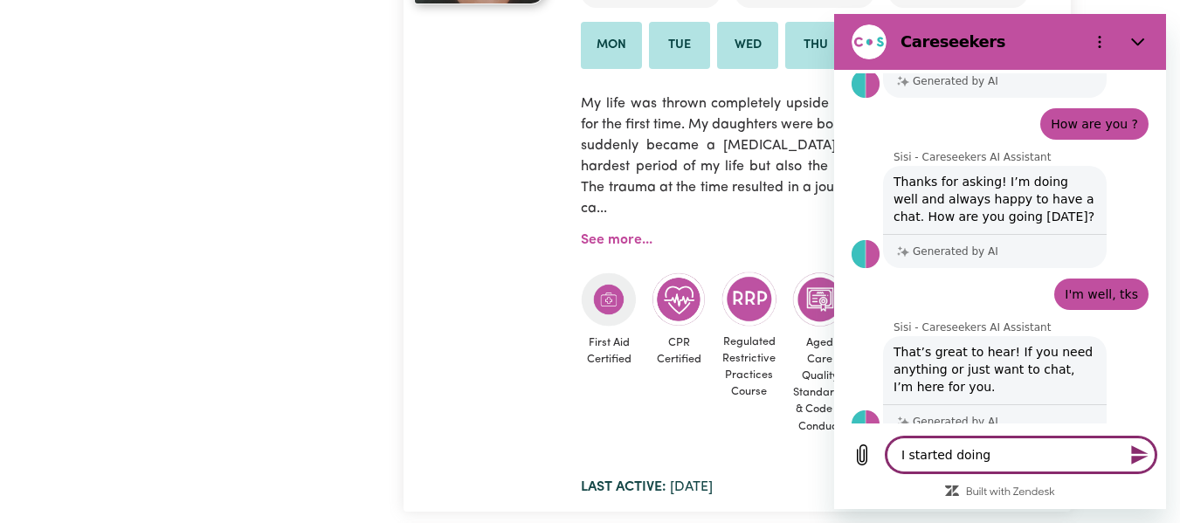
type textarea "x"
type textarea "I started doing my"
type textarea "x"
type textarea "I started doing my"
type textarea "x"
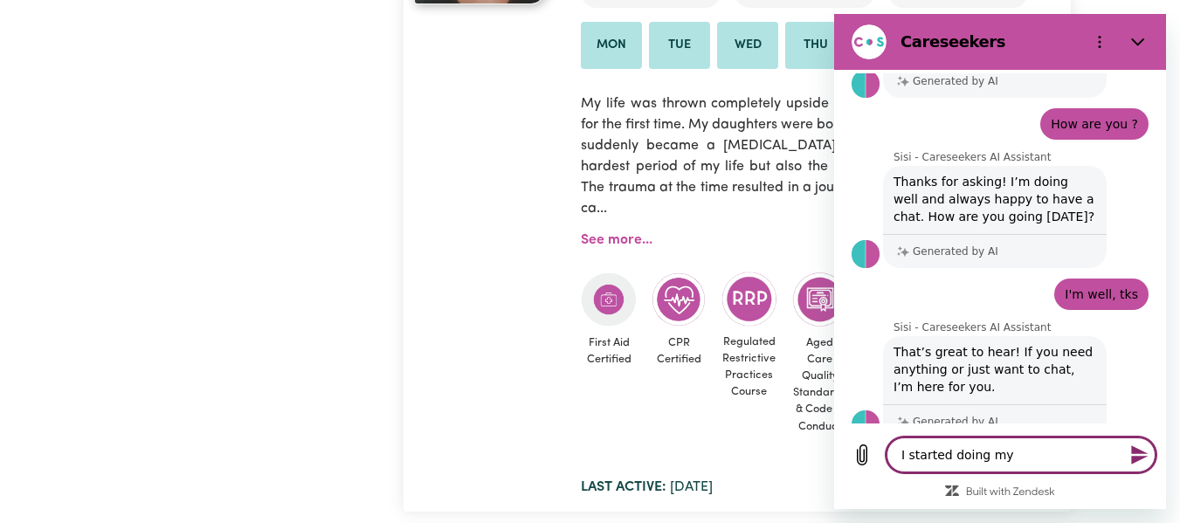
type textarea "I started doing my p"
type textarea "x"
type textarea "I started doing my pr"
type textarea "x"
type textarea "I started doing my pro"
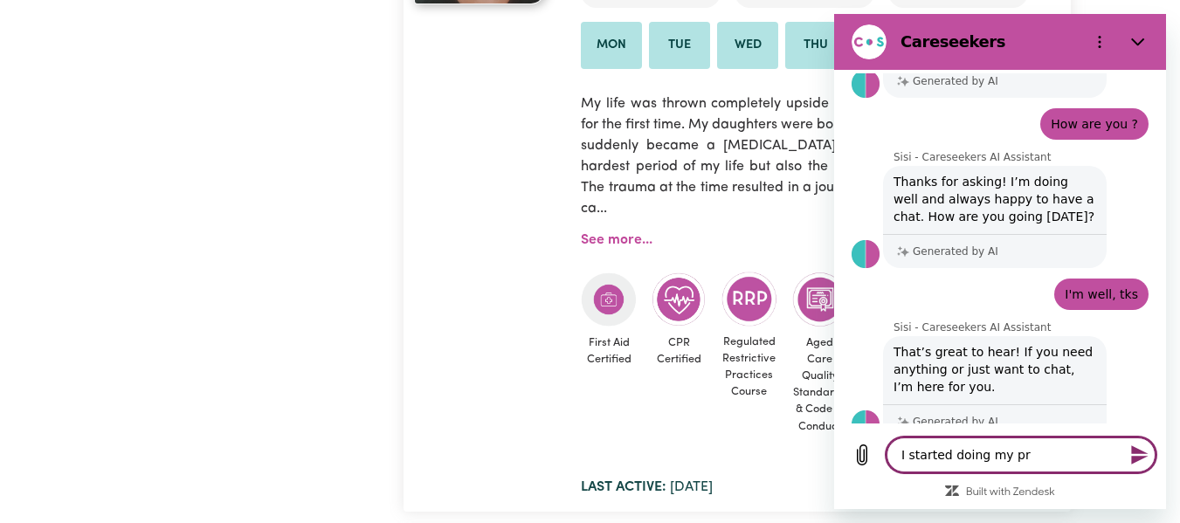
type textarea "x"
type textarea "I started doing my prof"
type textarea "x"
type textarea "I started doing my profu"
type textarea "x"
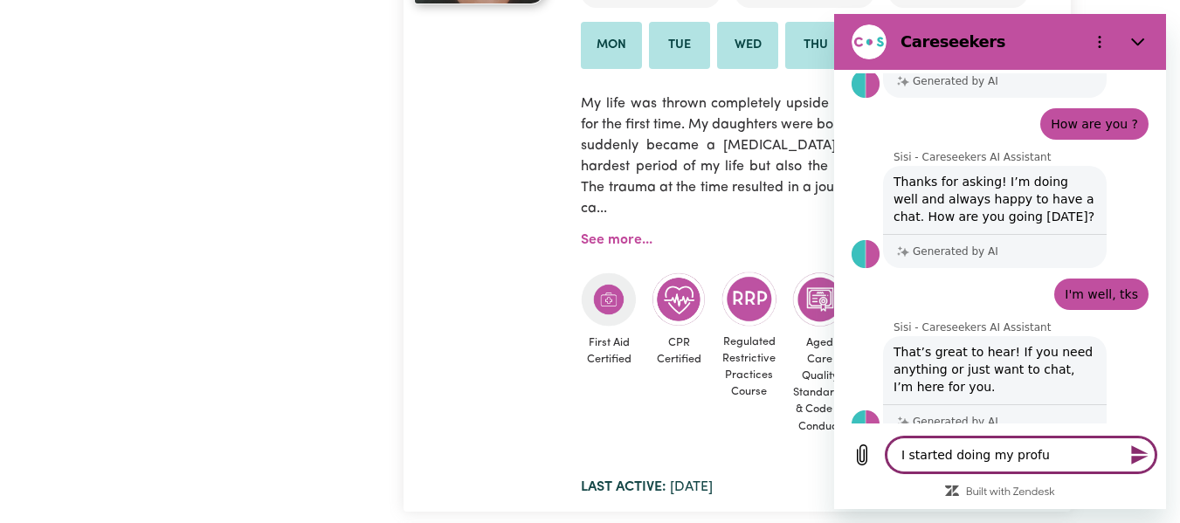
type textarea "I started doing my proful"
type textarea "x"
type textarea "I started doing my profule"
type textarea "x"
type textarea "I started doing my proful"
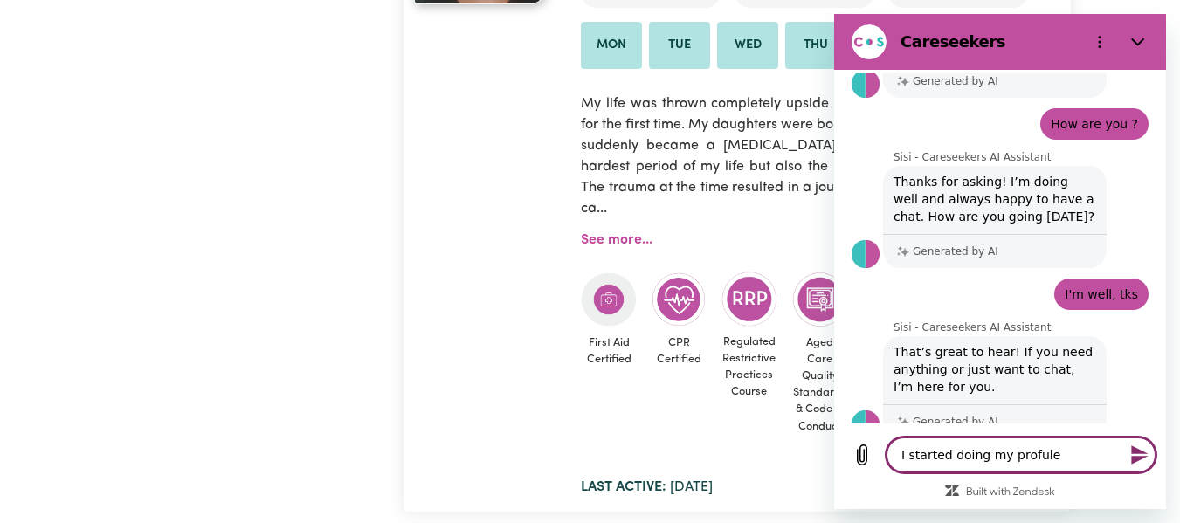
type textarea "x"
type textarea "I started doing my profu"
type textarea "x"
type textarea "I started doing my prof"
type textarea "x"
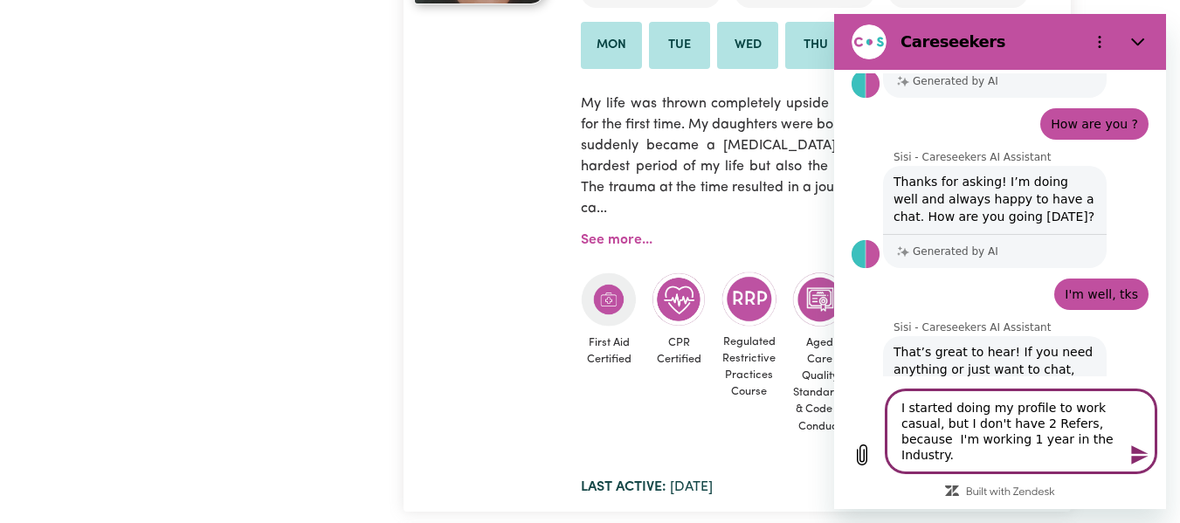
click at [996, 463] on textarea "I started doing my profile to work casual, but I don't have 2 Refers, because I…" at bounding box center [1021, 432] width 269 height 82
click at [1141, 463] on icon "Send message" at bounding box center [1140, 455] width 21 height 21
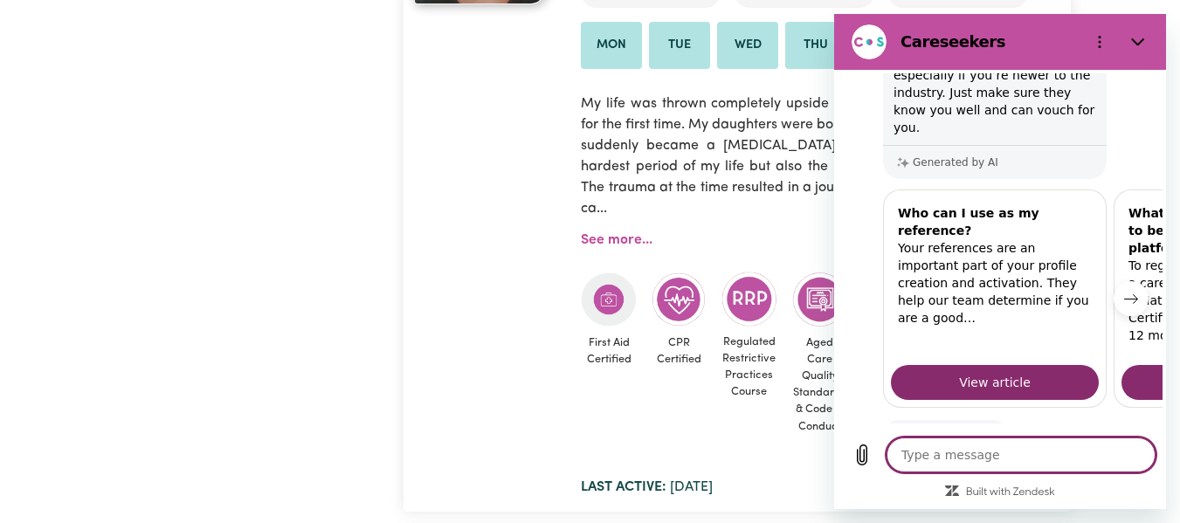
scroll to position [956, 0]
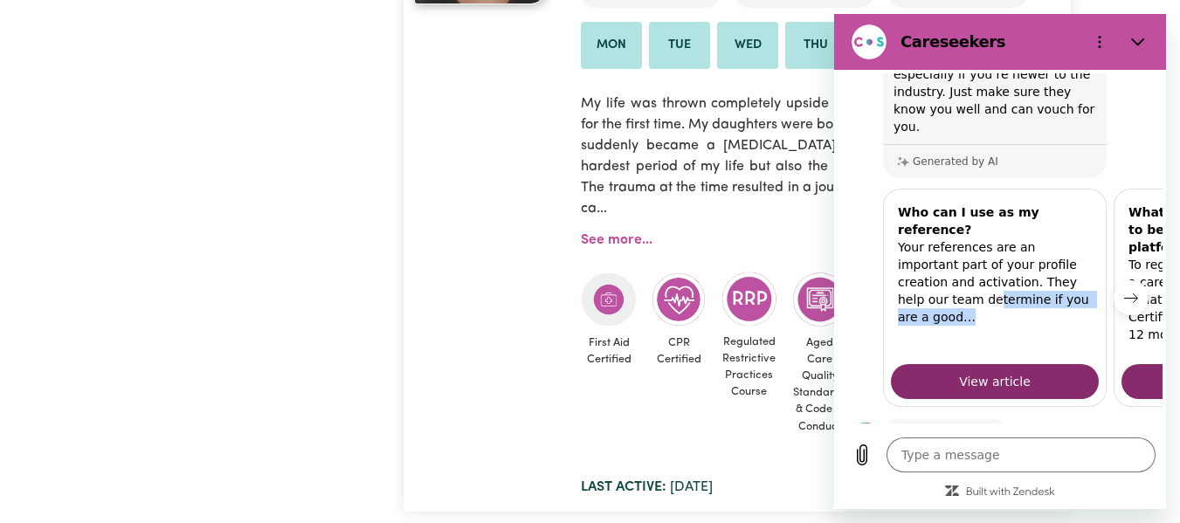
drag, startPoint x: 1075, startPoint y: 247, endPoint x: 910, endPoint y: 244, distance: 164.3
click at [910, 244] on div "Who can I use as my reference? Your references are an important part of your pr…" at bounding box center [995, 274] width 222 height 168
click at [1124, 291] on icon "Next item" at bounding box center [1131, 298] width 14 height 14
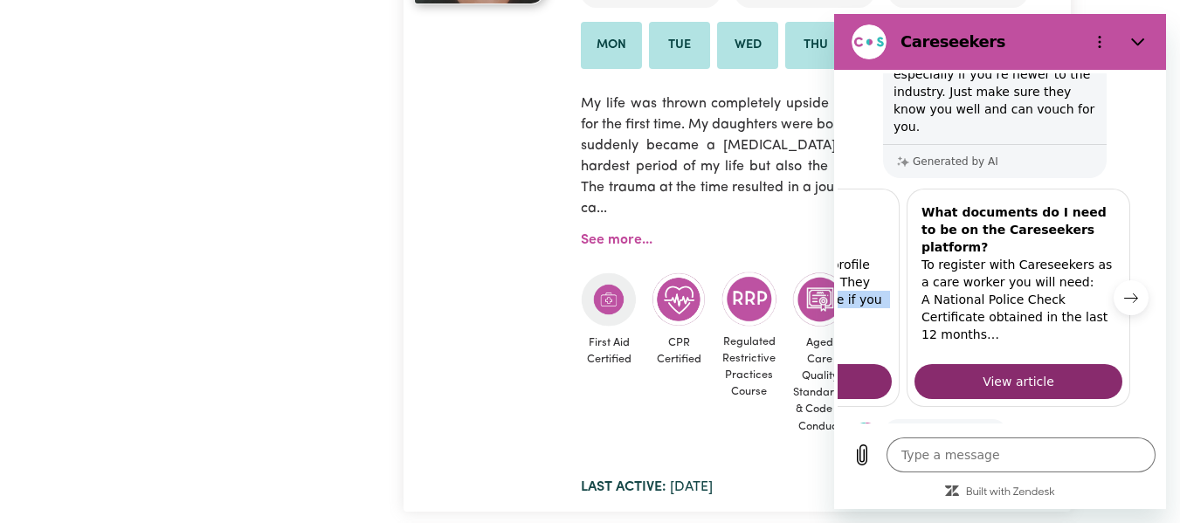
scroll to position [0, 208]
drag, startPoint x: 1055, startPoint y: 402, endPoint x: 1081, endPoint y: 464, distance: 67.0
click at [1061, 474] on button "Yes" at bounding box center [1072, 490] width 48 height 33
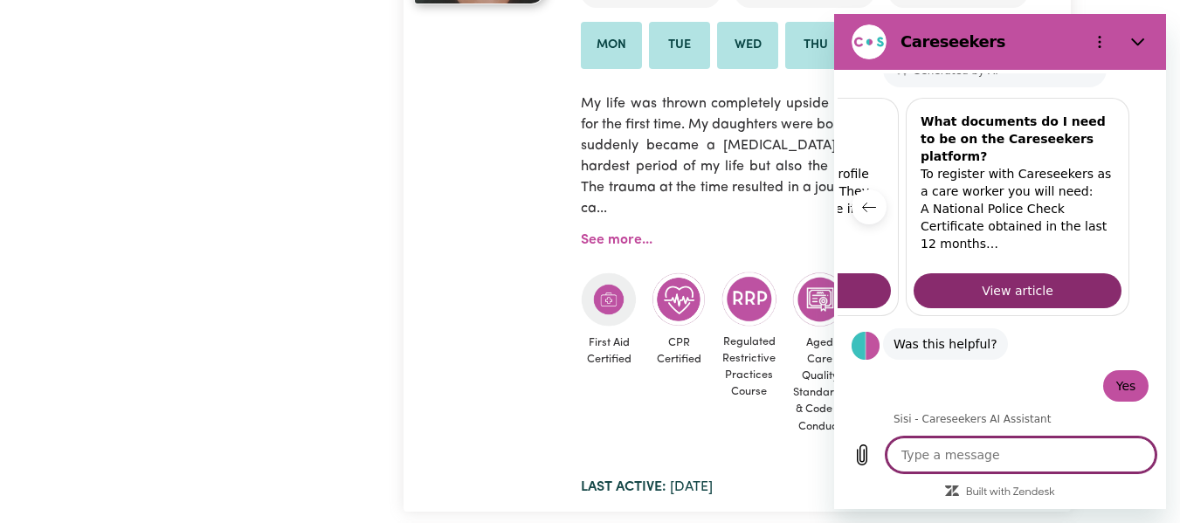
scroll to position [1090, 0]
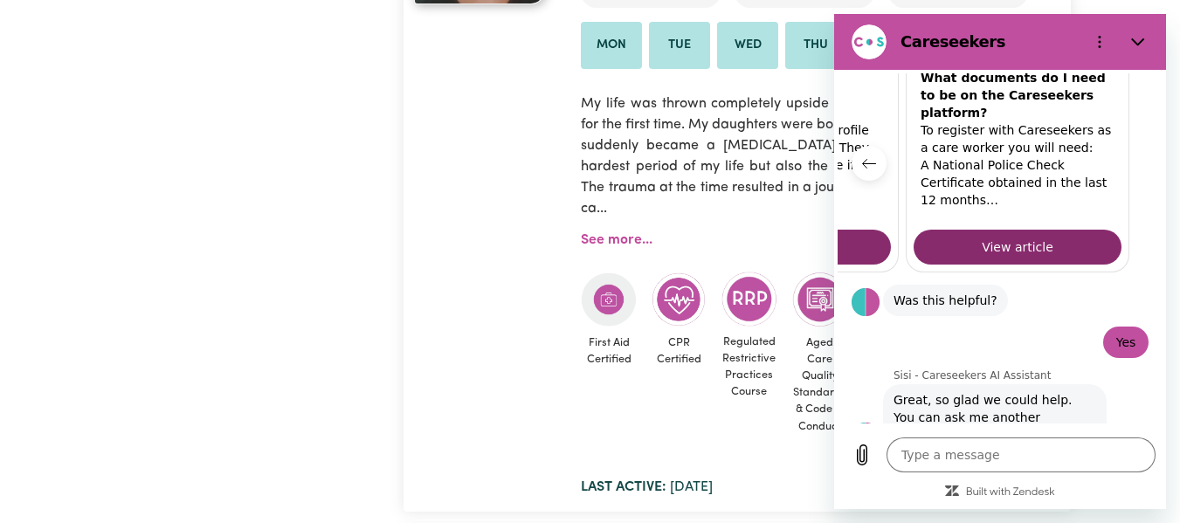
click at [420, 133] on div "#OpenForWork" at bounding box center [487, 182] width 167 height 632
click at [471, 203] on div "#OpenForWork" at bounding box center [487, 182] width 167 height 632
drag, startPoint x: 536, startPoint y: 218, endPoint x: 498, endPoint y: 197, distance: 44.2
click at [536, 218] on div "#OpenForWork" at bounding box center [487, 182] width 167 height 632
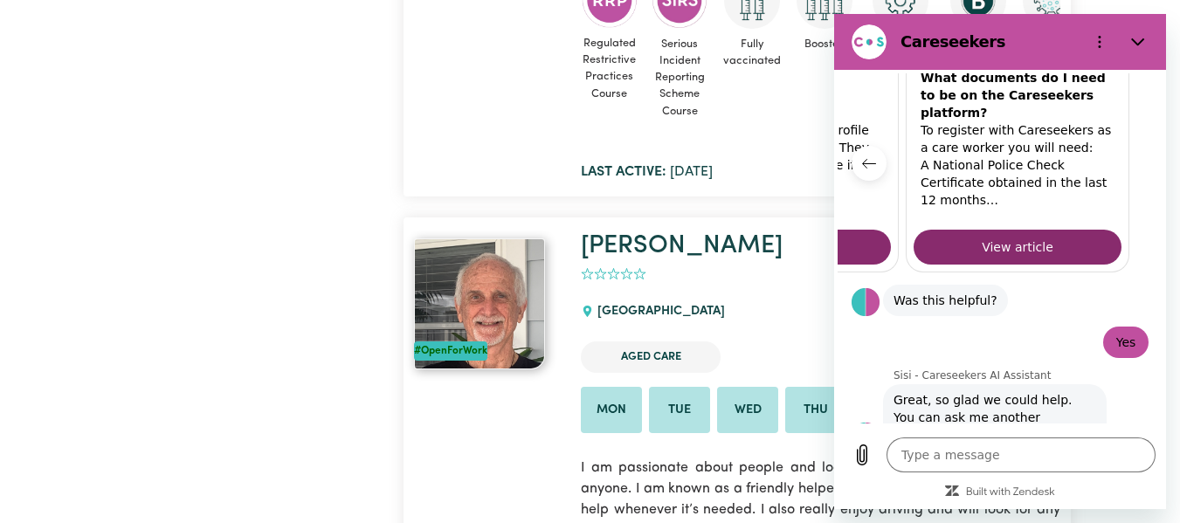
scroll to position [8767, 0]
